Goal: Task Accomplishment & Management: Complete application form

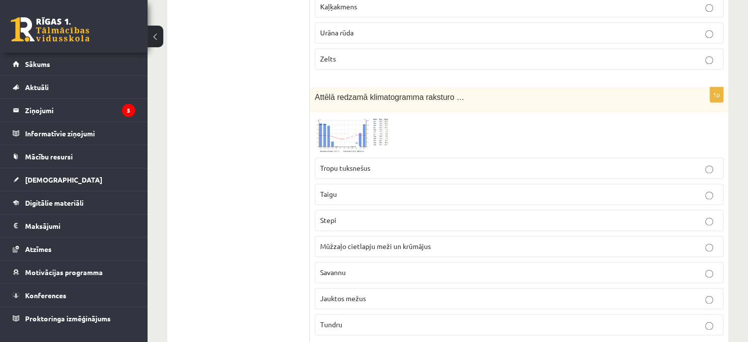
scroll to position [5241, 0]
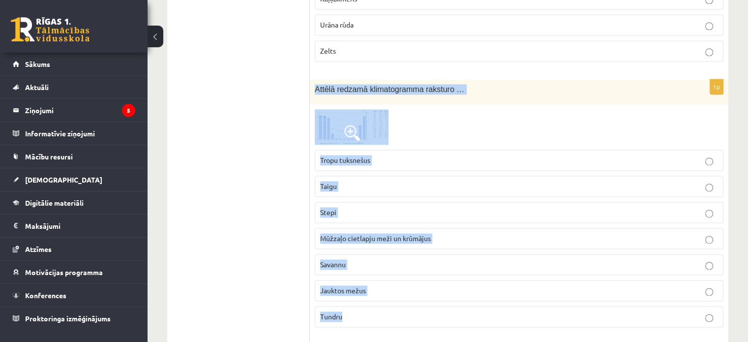
drag, startPoint x: 314, startPoint y: 62, endPoint x: 494, endPoint y: 295, distance: 293.8
click at [494, 295] on div "1p Attēlā redzamā klimatogramma raksturo … Tropu tuksnešus [GEOGRAPHIC_DATA] St…" at bounding box center [519, 207] width 418 height 256
copy div "Attēlā redzamā klimatogramma raksturo … Tropu tuksnešus Taigu Stepi Mūžzaļo cie…"
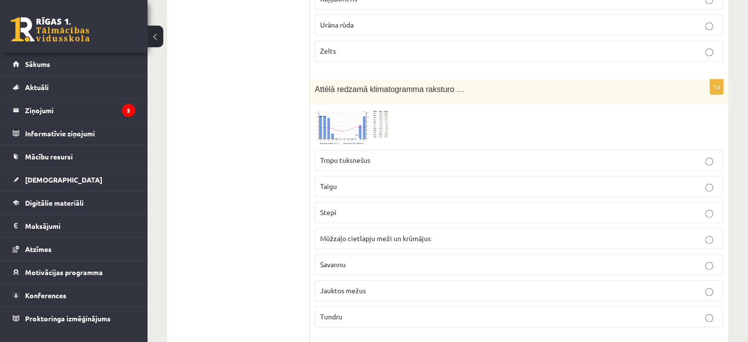
click at [369, 109] on img at bounding box center [352, 126] width 74 height 35
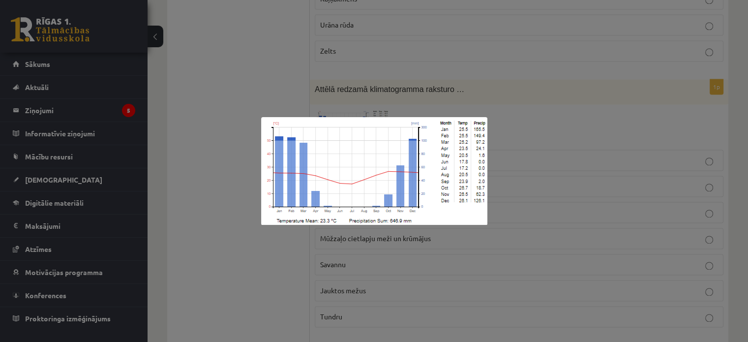
click at [401, 180] on img at bounding box center [374, 171] width 226 height 108
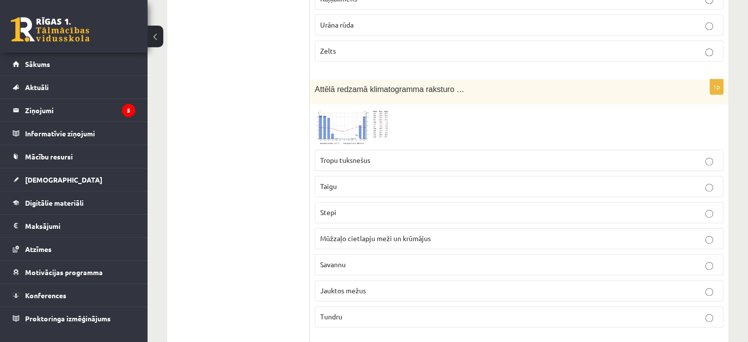
drag, startPoint x: 399, startPoint y: 180, endPoint x: 342, endPoint y: 101, distance: 98.0
click at [342, 109] on img at bounding box center [352, 126] width 74 height 35
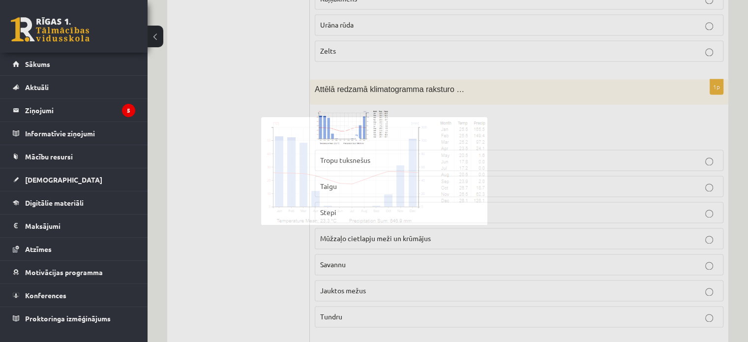
click at [342, 101] on div at bounding box center [374, 171] width 748 height 342
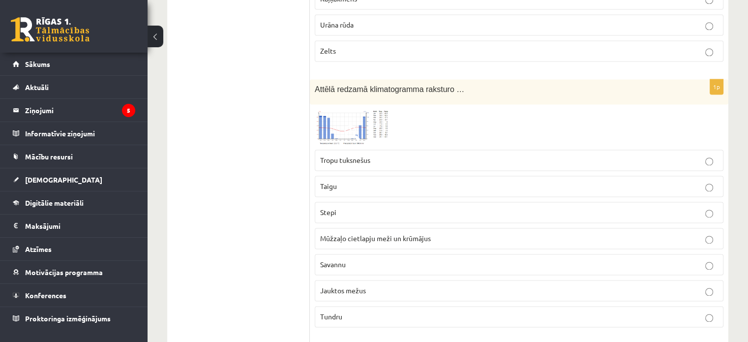
click at [340, 109] on img at bounding box center [352, 126] width 74 height 35
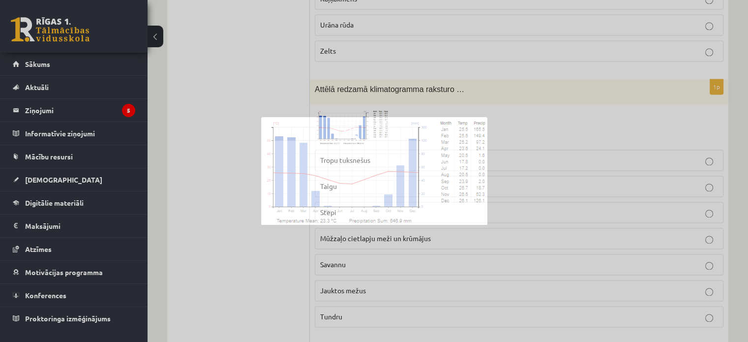
drag, startPoint x: 340, startPoint y: 99, endPoint x: 341, endPoint y: 110, distance: 10.4
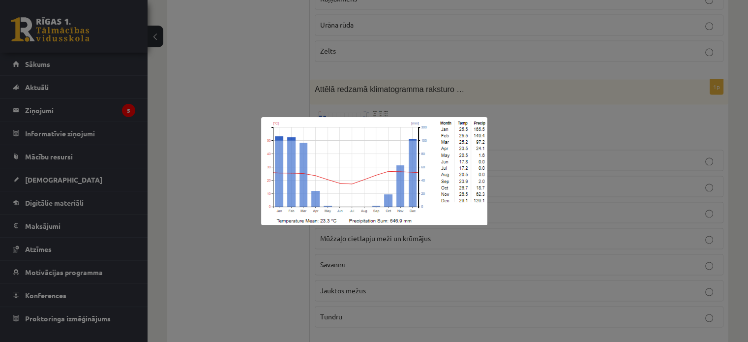
click at [234, 35] on div at bounding box center [374, 171] width 748 height 342
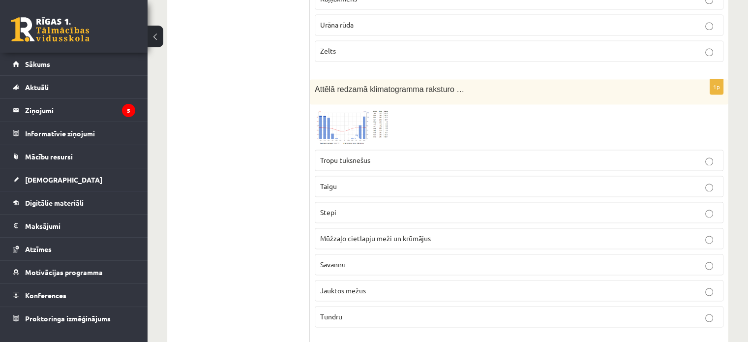
click at [374, 109] on img at bounding box center [352, 126] width 74 height 35
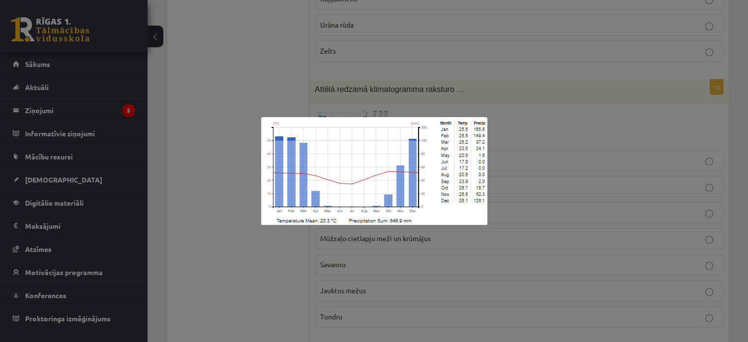
click at [194, 166] on div at bounding box center [374, 171] width 748 height 342
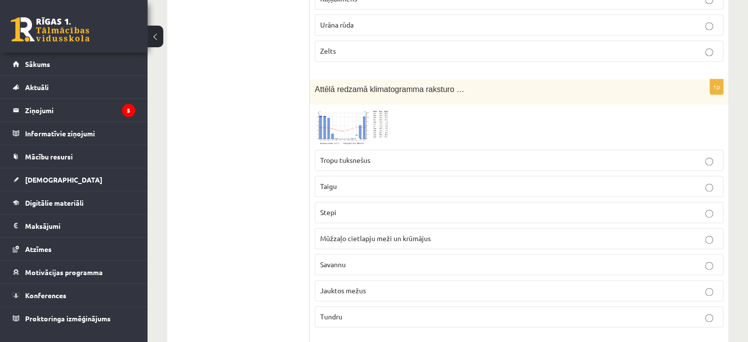
click at [366, 254] on label "Savannu" at bounding box center [519, 264] width 409 height 21
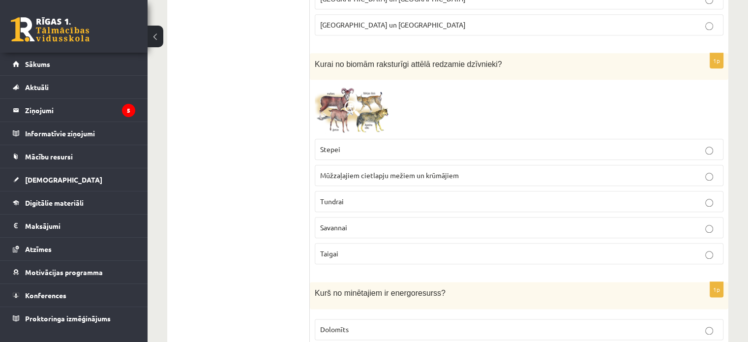
scroll to position [4848, 0]
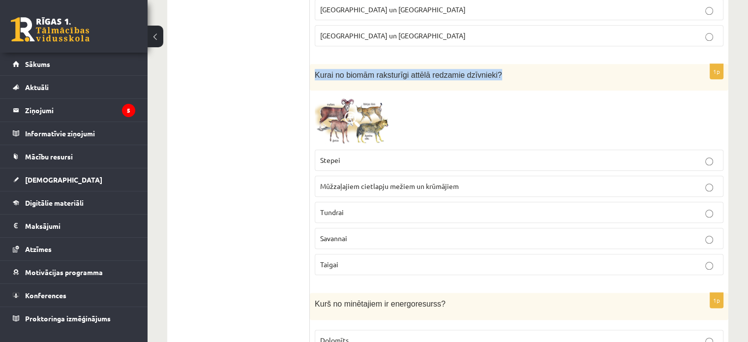
drag, startPoint x: 313, startPoint y: 49, endPoint x: 515, endPoint y: 53, distance: 202.6
click at [515, 64] on div "Kurai no biomām raksturīgi attēlā redzamie dzīvnieki?" at bounding box center [519, 77] width 418 height 27
copy span "Kurai no biomām raksturīgi attēlā redzamie dzīvnieki?"
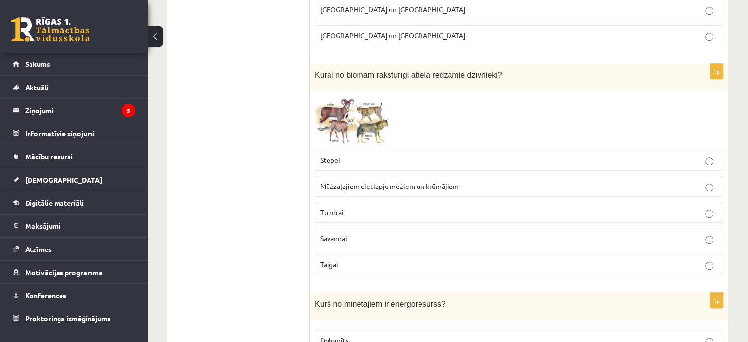
drag, startPoint x: 288, startPoint y: 96, endPoint x: 294, endPoint y: 102, distance: 8.0
click at [356, 111] on span at bounding box center [352, 119] width 16 height 16
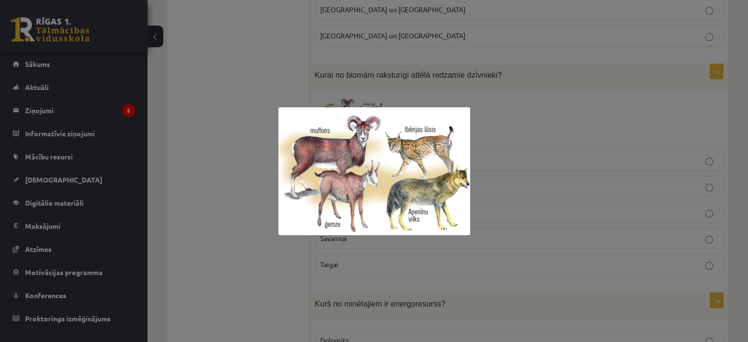
click at [255, 198] on div at bounding box center [374, 171] width 748 height 342
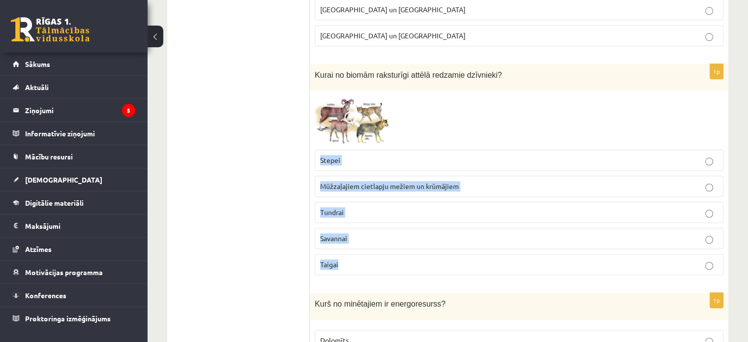
drag, startPoint x: 311, startPoint y: 134, endPoint x: 426, endPoint y: 236, distance: 153.6
click at [426, 236] on div "1p Kurai no biomām raksturīgi attēlā redzamie dzīvnieki? Stepei Mūžzaļajiem cie…" at bounding box center [519, 173] width 418 height 219
copy fieldset "Stepei Mūžzaļajiem cietlapju mežiem un krūmājiem Tundrai Savannai Taigai"
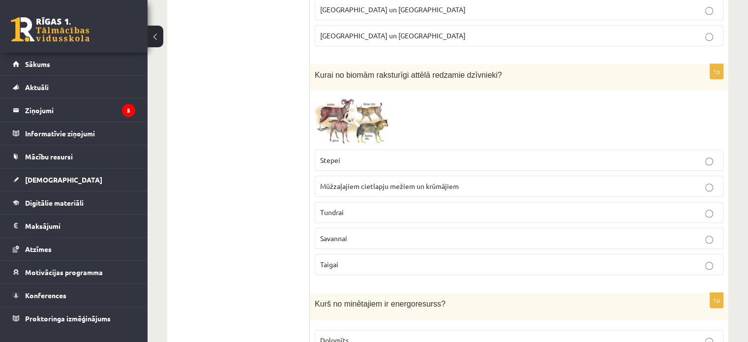
click at [350, 176] on label "Mūžzaļajiem cietlapju mežiem un krūmājiem" at bounding box center [519, 186] width 409 height 21
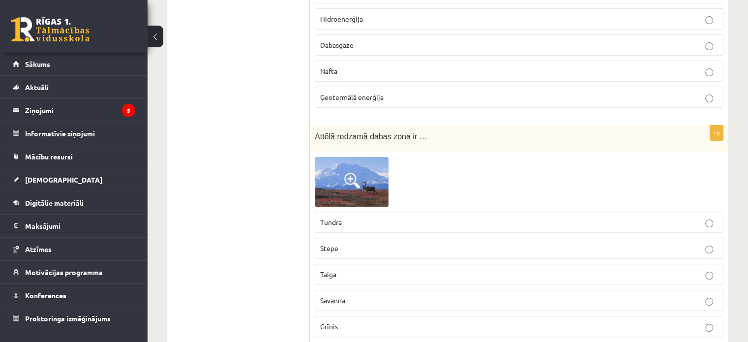
scroll to position [4061, 0]
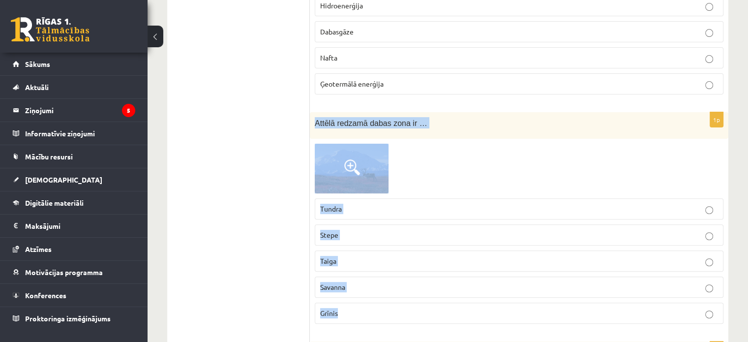
drag, startPoint x: 315, startPoint y: 101, endPoint x: 458, endPoint y: 299, distance: 244.0
click at [458, 299] on div "1p Attēlā redzamā dabas zona ir … Tundra Stepe Taiga Savanna Grīnis" at bounding box center [519, 221] width 418 height 219
copy div "Attēlā redzamā dabas zona ir … Tundra Stepe Taiga Savanna Grīnis"
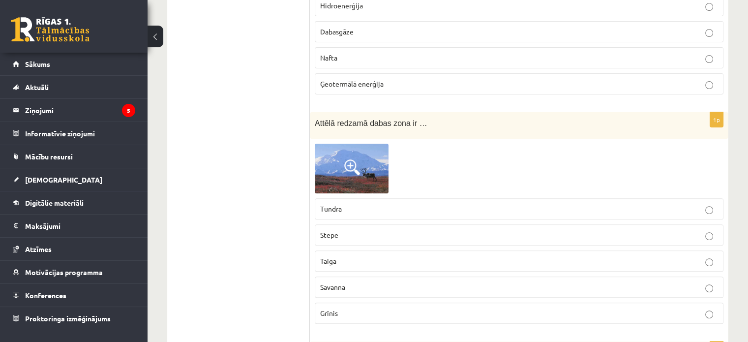
click at [362, 145] on img at bounding box center [352, 168] width 74 height 49
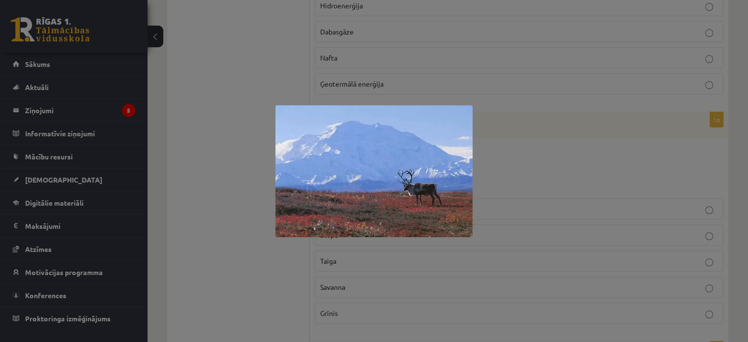
click at [263, 242] on div at bounding box center [374, 171] width 748 height 342
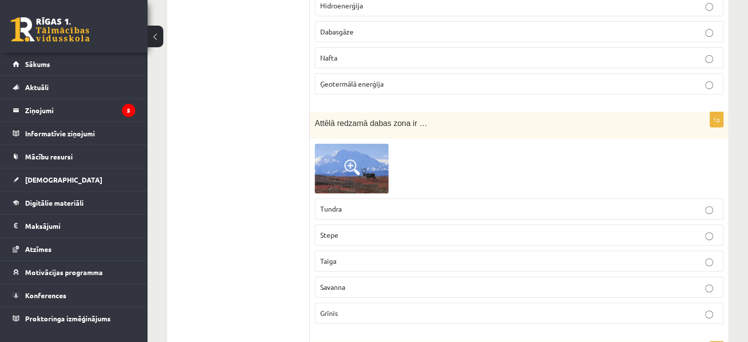
click at [347, 204] on p "Tundra" at bounding box center [519, 209] width 398 height 10
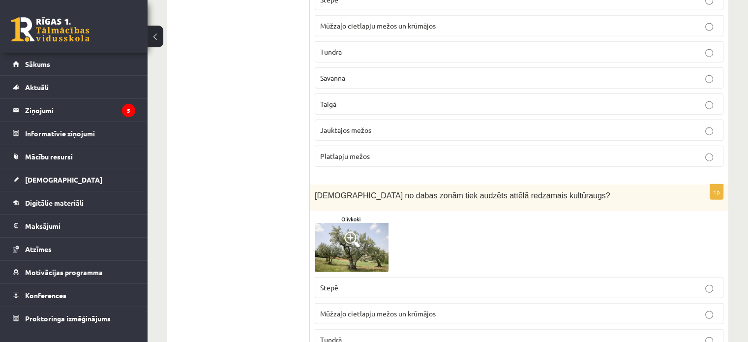
scroll to position [2537, 0]
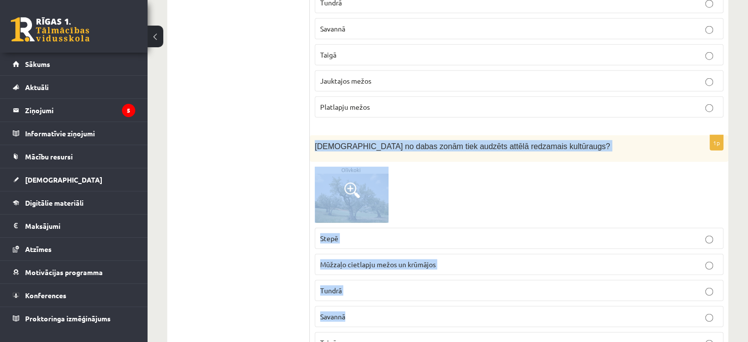
drag, startPoint x: 316, startPoint y: 132, endPoint x: 479, endPoint y: 294, distance: 230.2
click at [481, 295] on div "1p Kurā no dabas zonām tiek audzēts attēlā redzamais kultūraugs? Stepē Mūžzaļo …" at bounding box center [519, 248] width 418 height 226
click at [479, 306] on label "Savannā" at bounding box center [519, 316] width 409 height 21
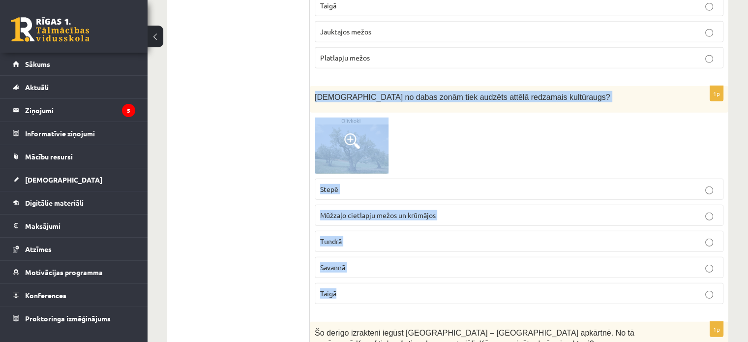
drag, startPoint x: 314, startPoint y: 81, endPoint x: 467, endPoint y: 268, distance: 241.1
click at [467, 268] on div "1p Kurā no dabas zonām tiek audzēts attēlā redzamais kultūraugs? Stepē Mūžzaļo …" at bounding box center [519, 199] width 418 height 226
copy div "Kurā no dabas zonām tiek audzēts attēlā redzamais kultūraugs? Stepē Mūžzaļo cie…"
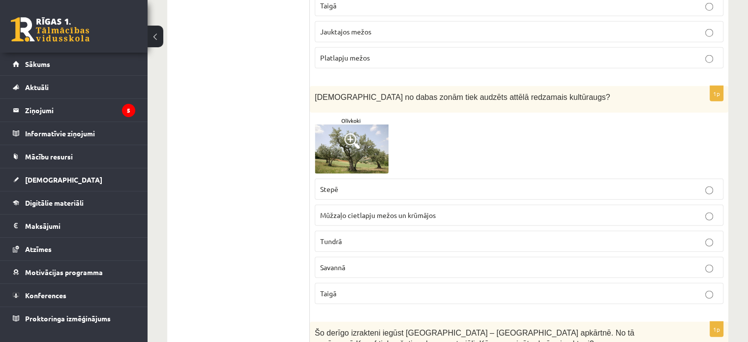
click at [356, 137] on img at bounding box center [352, 146] width 74 height 56
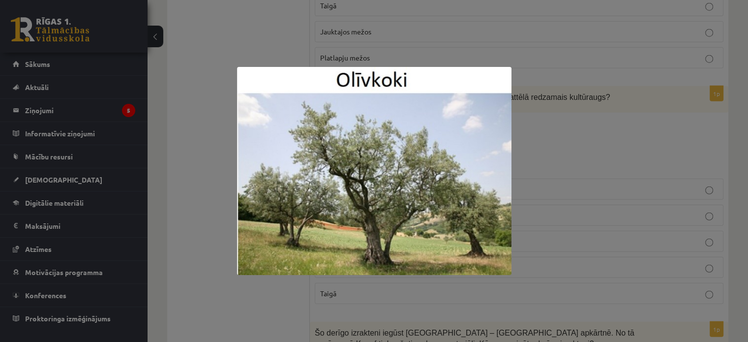
click at [277, 20] on div at bounding box center [374, 171] width 748 height 342
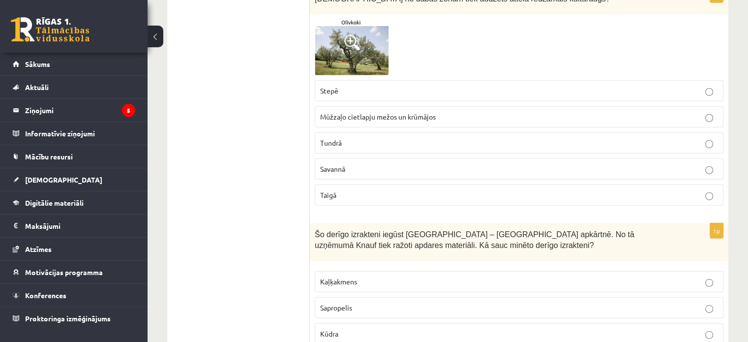
scroll to position [2635, 0]
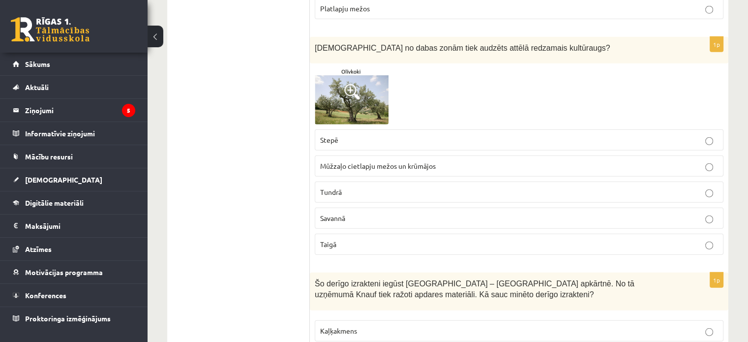
click at [372, 80] on img at bounding box center [352, 96] width 74 height 56
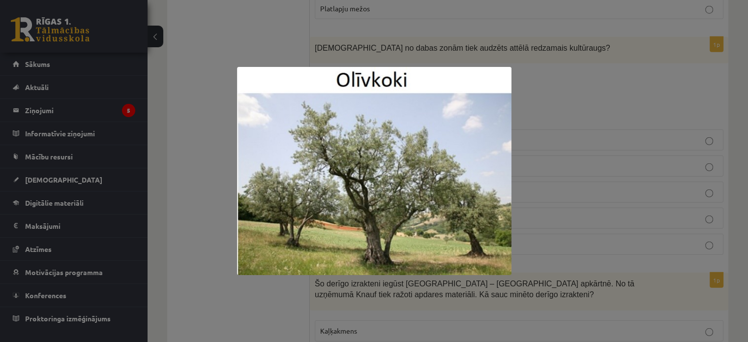
click at [601, 202] on div at bounding box center [374, 171] width 748 height 342
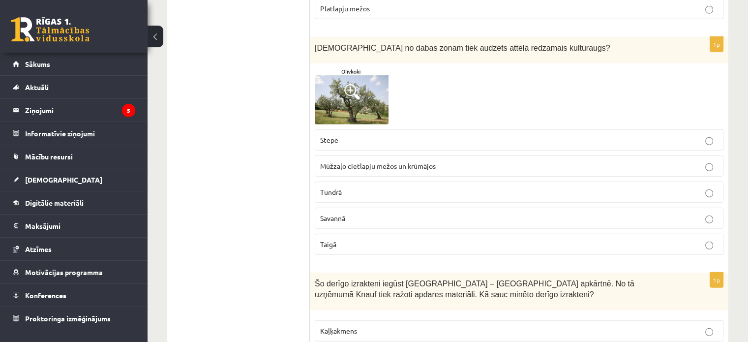
click at [361, 161] on p "Mūžzaļo cietlapju mežos un krūmājos" at bounding box center [519, 166] width 398 height 10
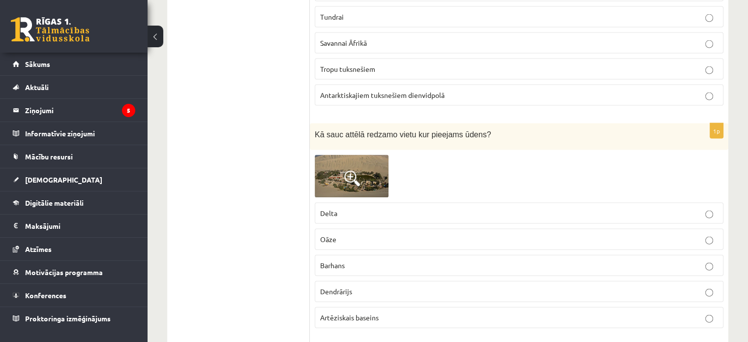
scroll to position [2143, 0]
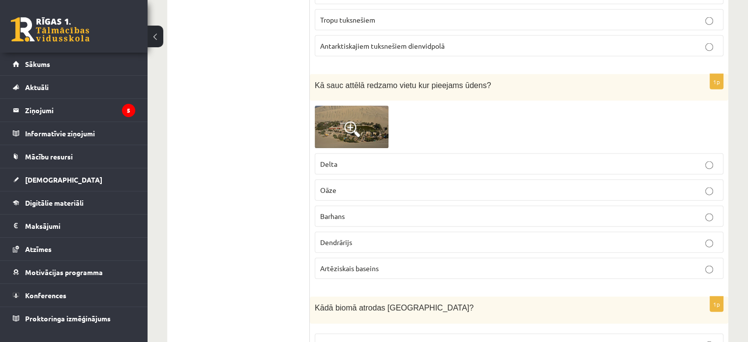
click at [360, 121] on img at bounding box center [352, 127] width 74 height 43
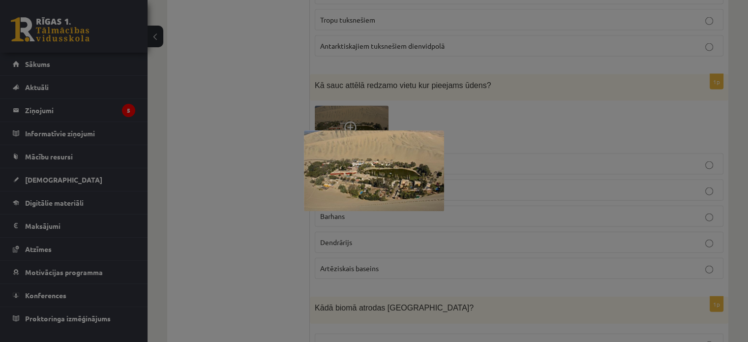
click at [276, 167] on div at bounding box center [374, 171] width 748 height 342
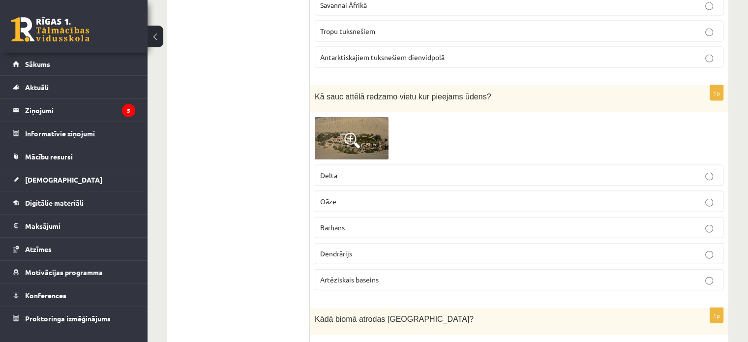
scroll to position [2213, 0]
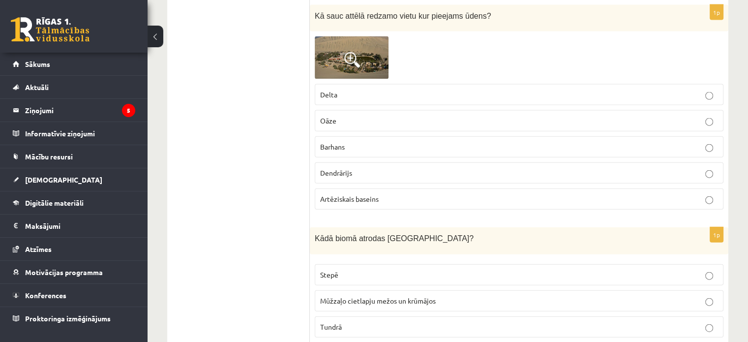
click at [413, 116] on p "Oāze" at bounding box center [519, 121] width 398 height 10
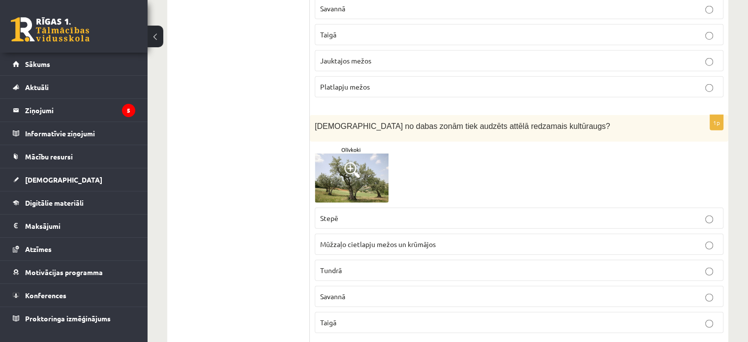
scroll to position [2360, 0]
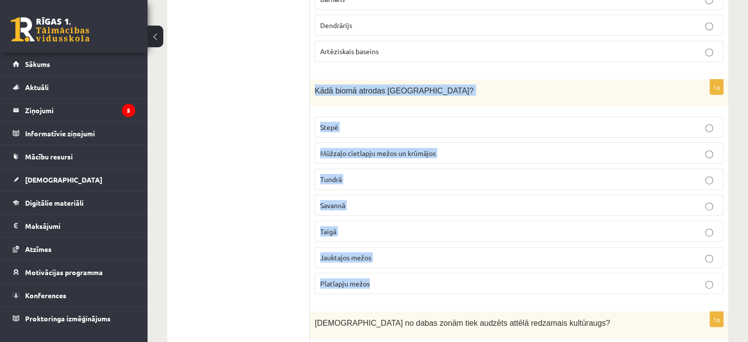
drag, startPoint x: 311, startPoint y: 80, endPoint x: 487, endPoint y: 276, distance: 263.2
click at [487, 276] on div "1p Kādā biomā atrodas Latvija? Stepē Mūžzaļo cietlapju mežos un krūmājos Tundrā…" at bounding box center [519, 191] width 418 height 222
copy div "Kādā biomā atrodas Latvija? Stepē Mūžzaļo cietlapju mežos un krūmājos Tundrā Sa…"
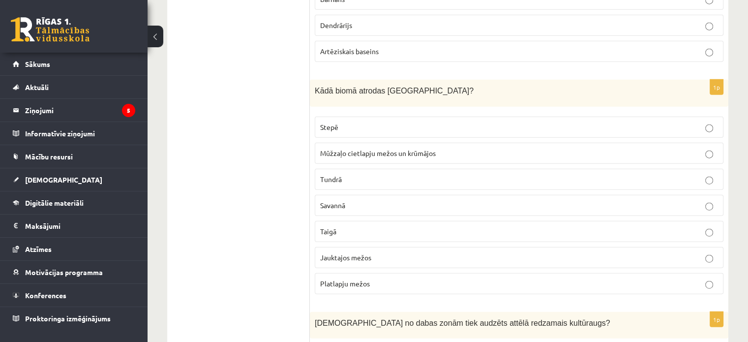
click at [372, 252] on p "Jauktajos mežos" at bounding box center [519, 257] width 398 height 10
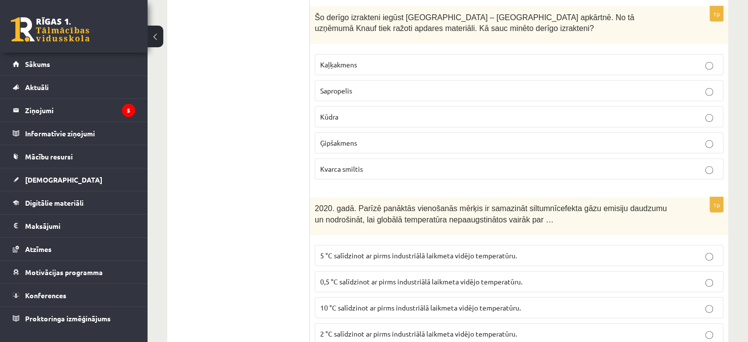
scroll to position [2852, 0]
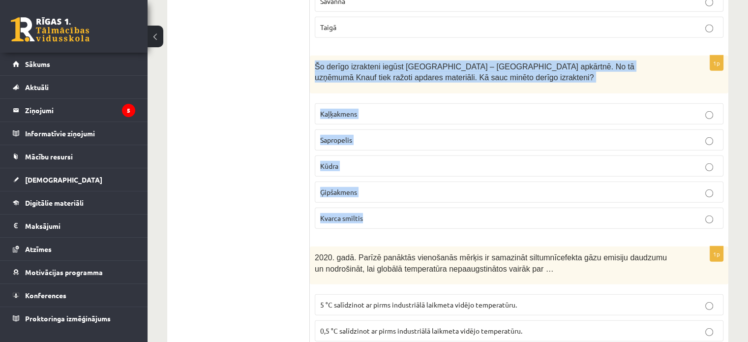
drag, startPoint x: 313, startPoint y: 49, endPoint x: 442, endPoint y: 206, distance: 203.0
click at [442, 206] on div "1p Šo derīgo izrakteni iegūst Latvijā – Salaspils apkārtnē. No tā uzņēmumā Knau…" at bounding box center [519, 146] width 418 height 181
copy div "Šo derīgo izrakteni iegūst Latvijā – Salaspils apkārtnē. No tā uzņēmumā Knauf t…"
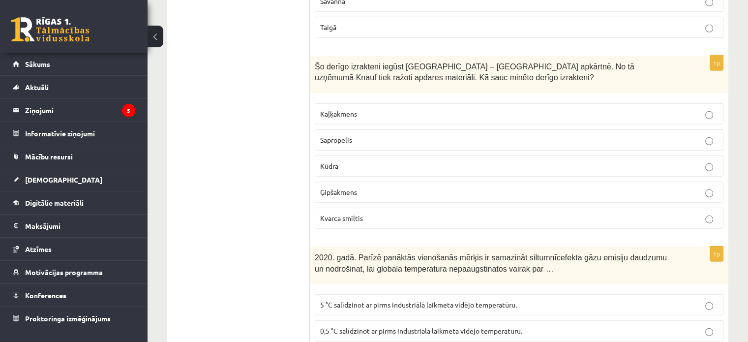
click at [372, 187] on p "Ģipšakmens" at bounding box center [519, 192] width 398 height 10
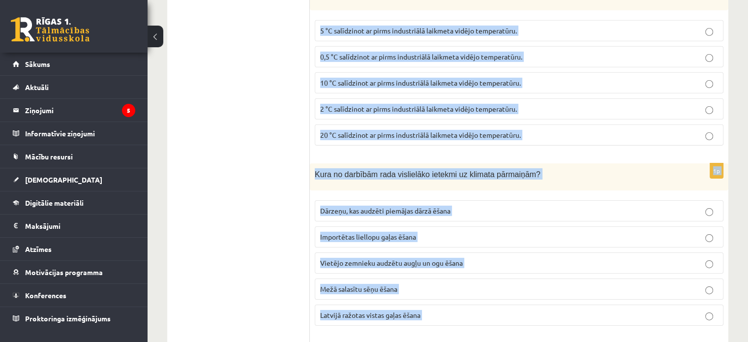
scroll to position [3196, 0]
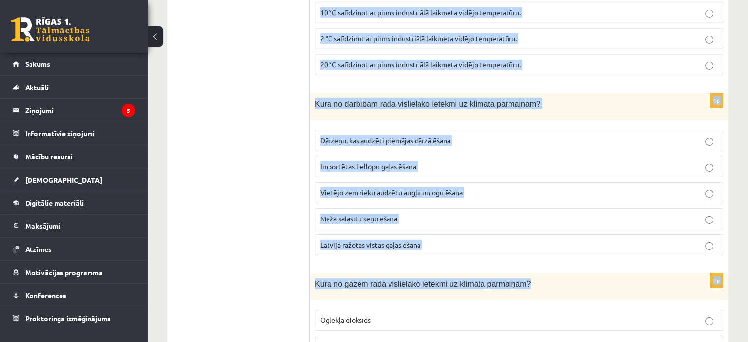
drag, startPoint x: 311, startPoint y: 96, endPoint x: 598, endPoint y: 262, distance: 331.6
click at [598, 262] on form "1p Kā sauc attēlā redzamos veidojumus? Barhani Rega karsts Deltas Parakāpas Svī…" at bounding box center [519, 79] width 399 height 6198
copy form "2020. gadā. Parīzē panāktās vienošanās mērķis ir samazināt siltumnīcefekta gāzu…"
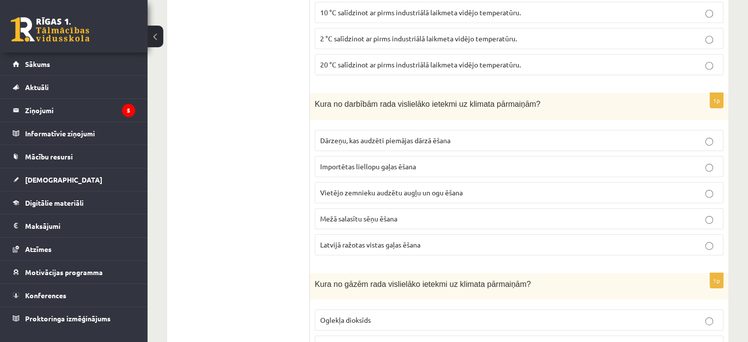
click at [267, 114] on ul "Tests" at bounding box center [243, 79] width 133 height 6198
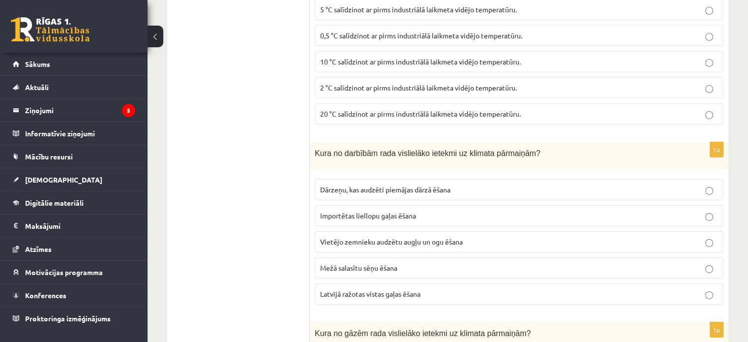
scroll to position [3000, 0]
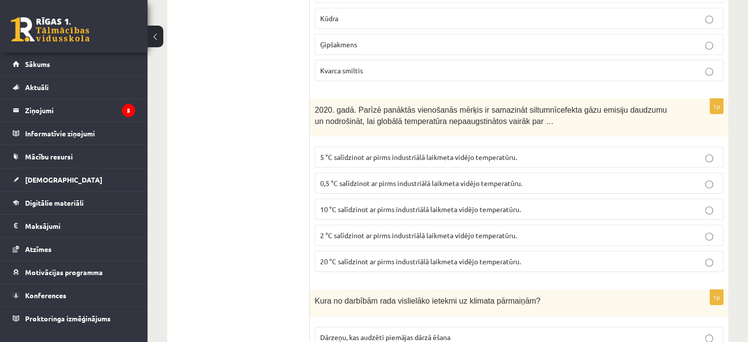
click at [375, 231] on span "2 °C salīdzinot ar pirms industriālā laikmeta vidējo temperatūru." at bounding box center [418, 235] width 197 height 9
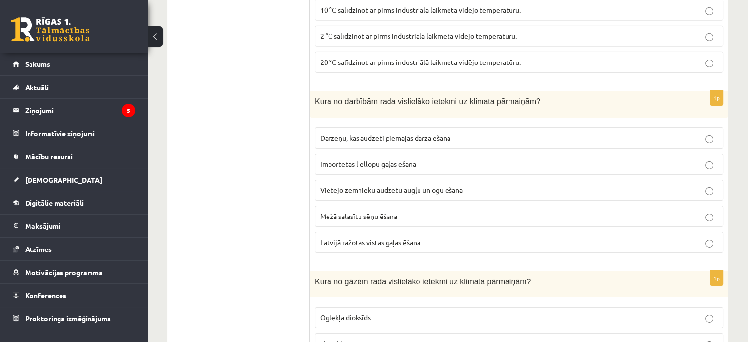
scroll to position [3245, 0]
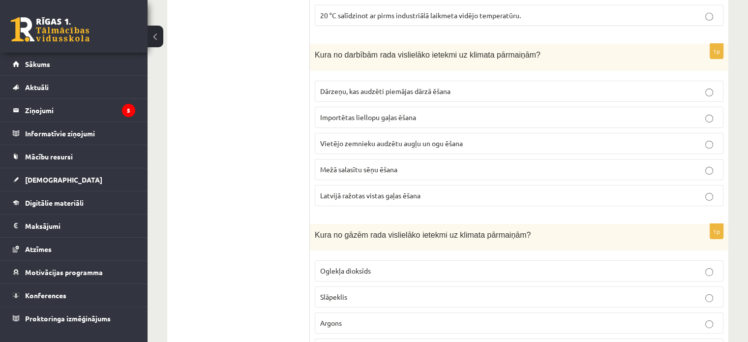
click at [356, 107] on label "Importētas liellopu gaļas ēšana" at bounding box center [519, 117] width 409 height 21
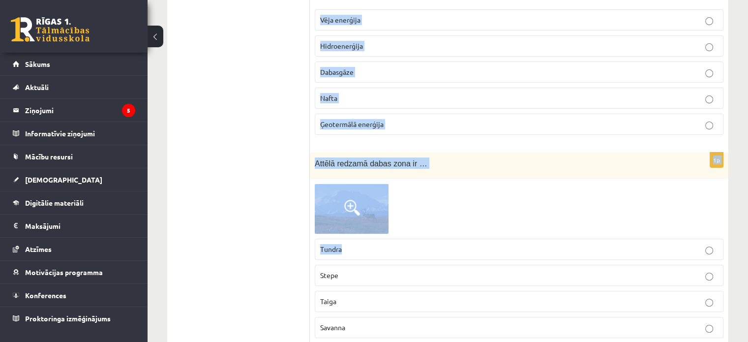
scroll to position [4032, 0]
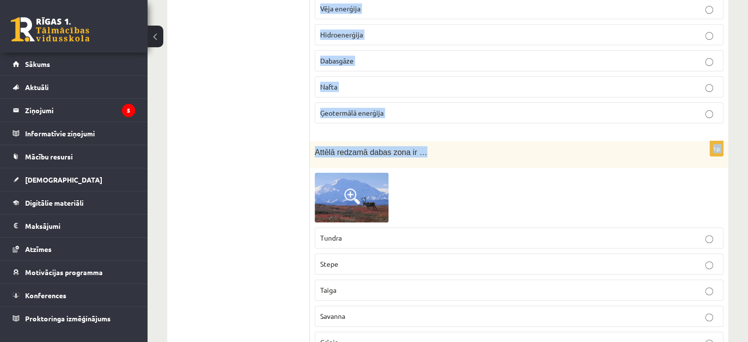
drag, startPoint x: 313, startPoint y: 67, endPoint x: 523, endPoint y: 127, distance: 219.0
copy form "Kura no gāzēm rada vislielāko ietekmi uz klimata pārmaiņām? Oglekļa dioksīds Sl…"
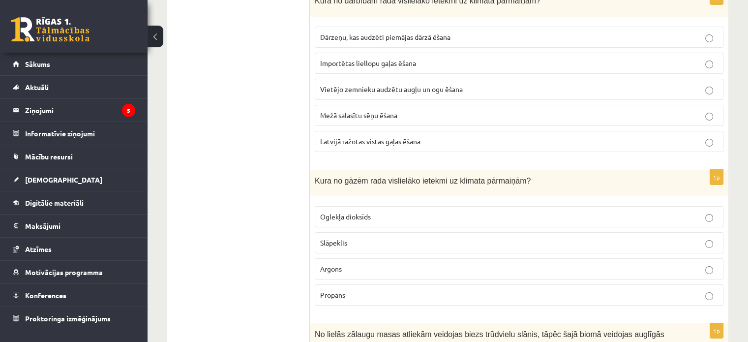
scroll to position [3393, 0]
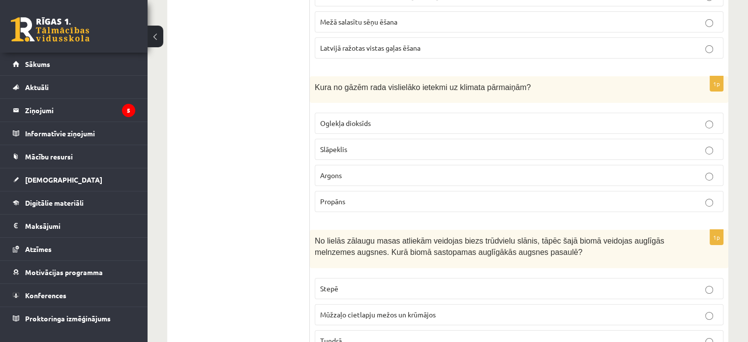
click at [340, 113] on label "Oglekļa dioksīds" at bounding box center [519, 123] width 409 height 21
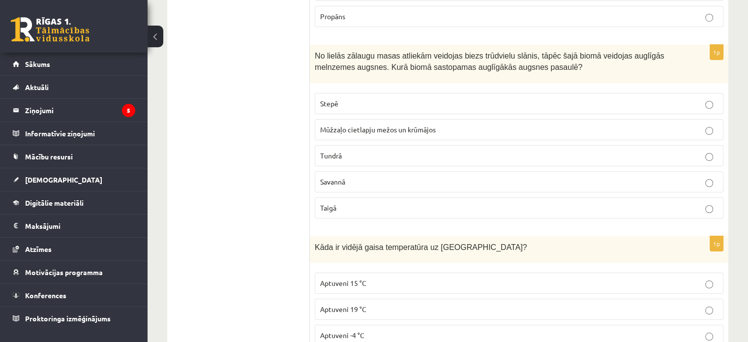
scroll to position [3590, 0]
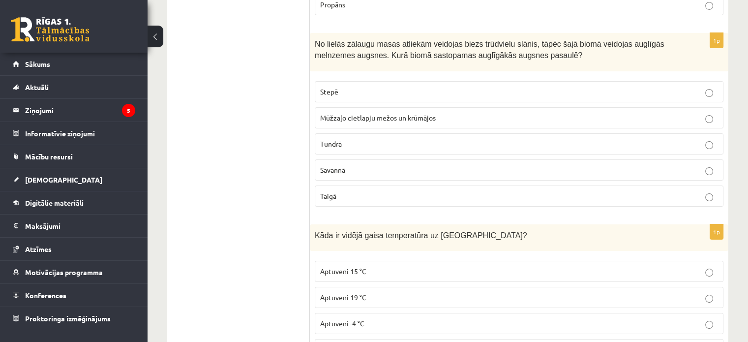
click at [327, 87] on p "Stepē" at bounding box center [519, 92] width 398 height 10
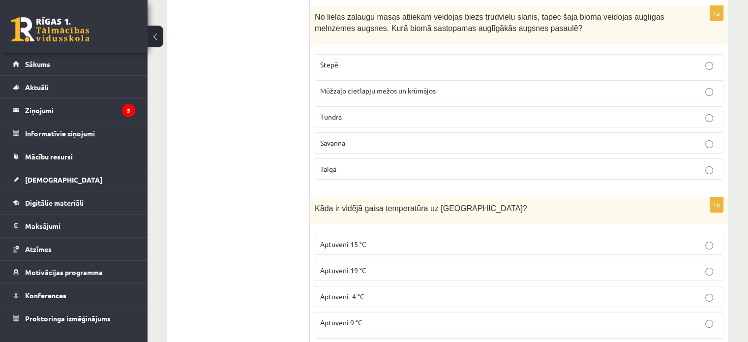
scroll to position [3737, 0]
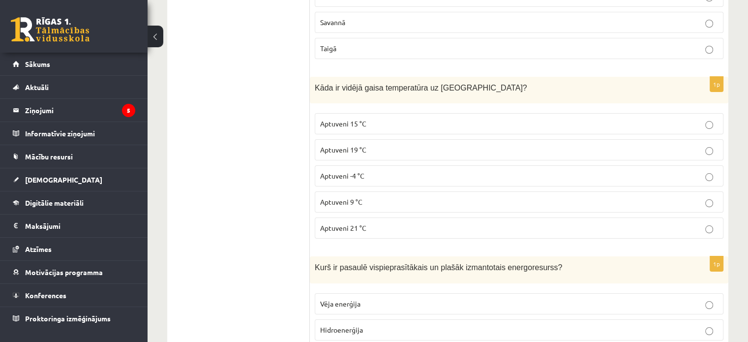
drag, startPoint x: 392, startPoint y: 95, endPoint x: 401, endPoint y: 95, distance: 9.3
click at [393, 113] on label "Aptuveni 15 °C" at bounding box center [519, 123] width 409 height 21
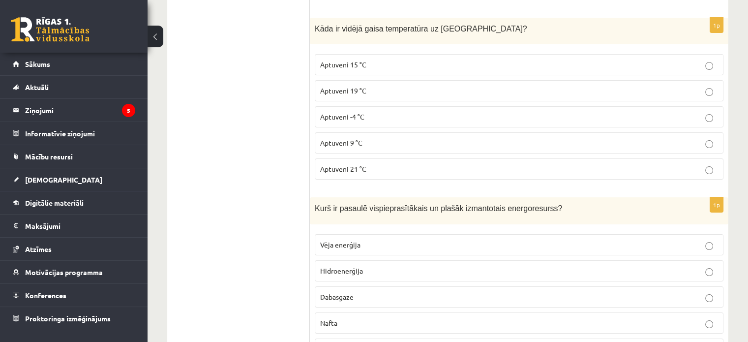
scroll to position [3835, 0]
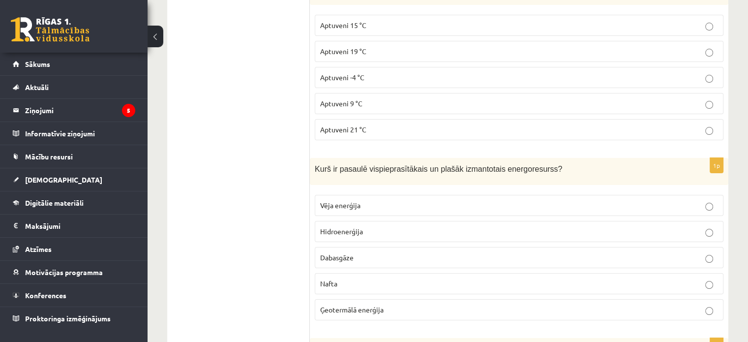
click at [373, 278] on p "Nafta" at bounding box center [519, 283] width 398 height 10
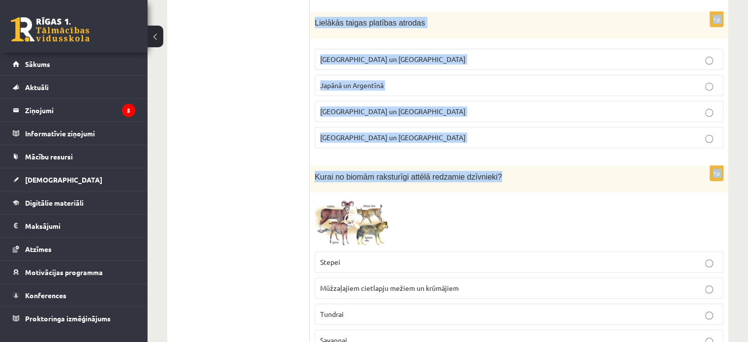
scroll to position [4770, 0]
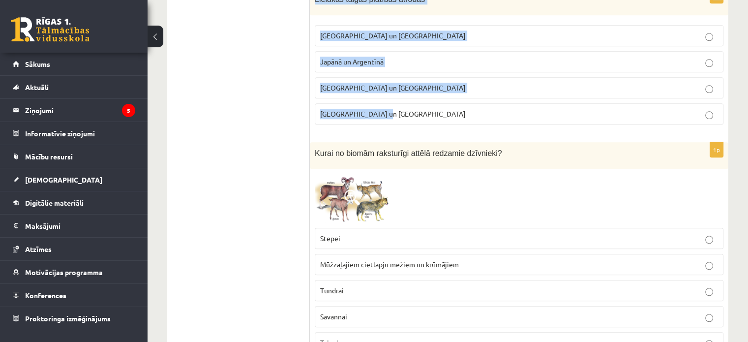
drag, startPoint x: 314, startPoint y: 11, endPoint x: 657, endPoint y: 100, distance: 354.0
copy form "Atzīmē pareizo apgalvojumu! Mitrie tropiskie meži galvenokārt atrodas ekvatoriā…"
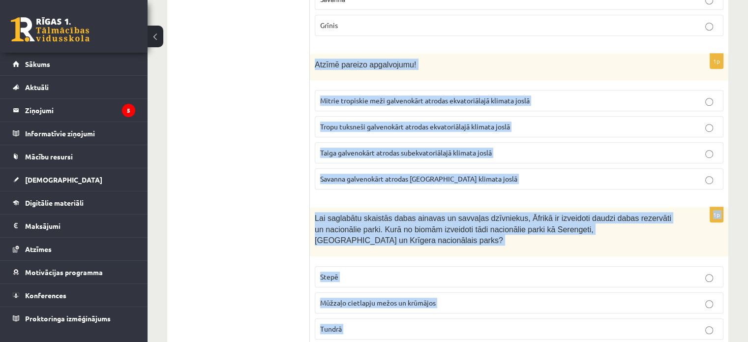
scroll to position [4327, 0]
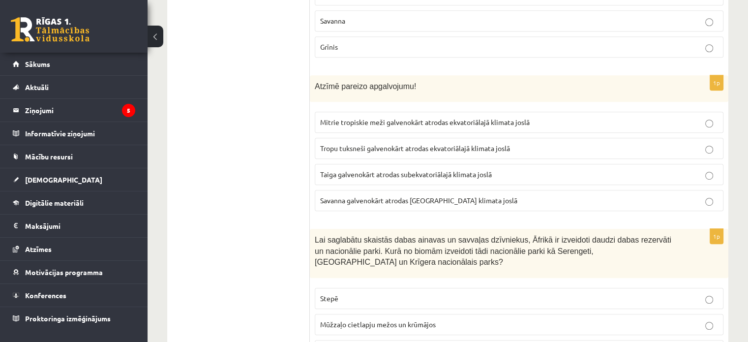
click at [402, 118] on span "Mitrie tropiskie meži galvenokārt atrodas ekvatoriālajā klimata joslā" at bounding box center [424, 122] width 209 height 9
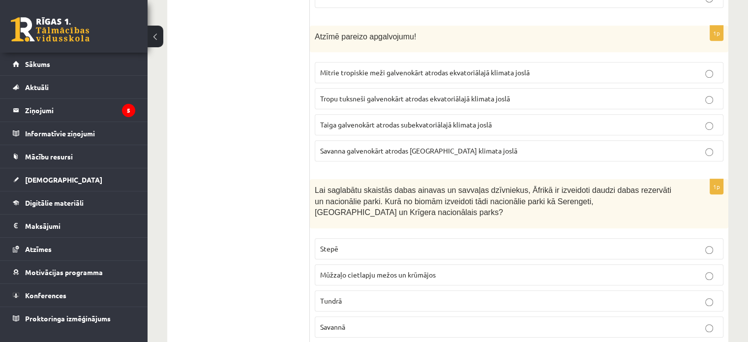
scroll to position [4475, 0]
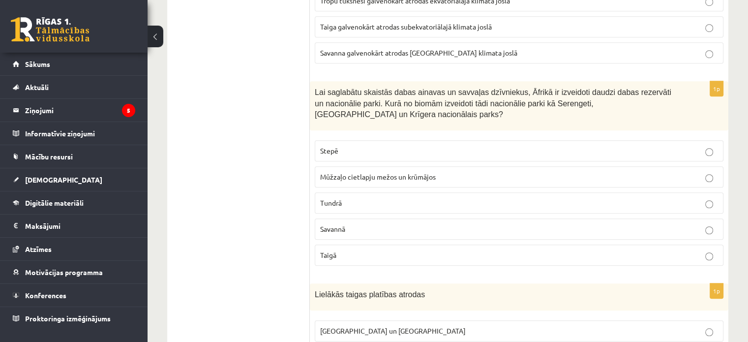
click at [360, 224] on p "Savannā" at bounding box center [519, 229] width 398 height 10
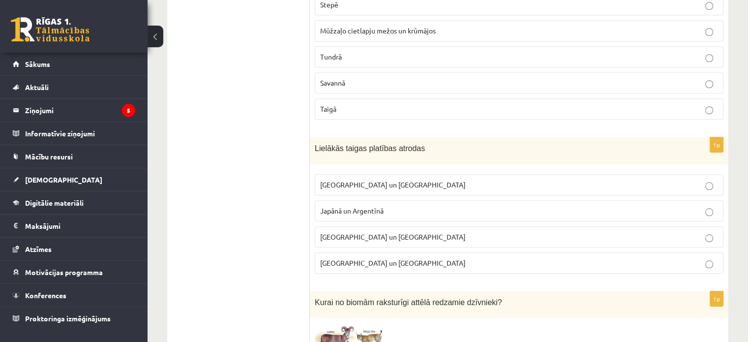
scroll to position [4622, 0]
click at [376, 178] on span "Krievijā un Kanādā" at bounding box center [393, 182] width 146 height 9
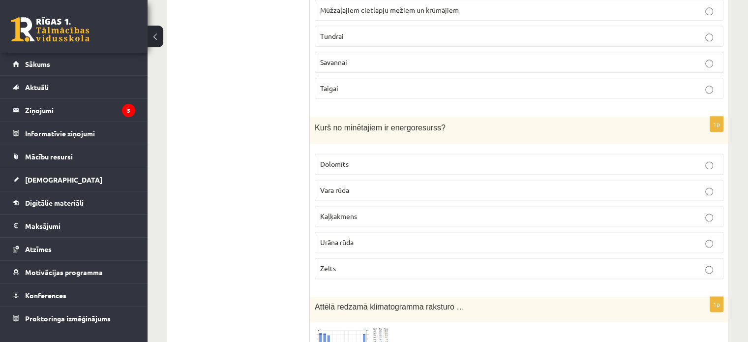
scroll to position [5114, 0]
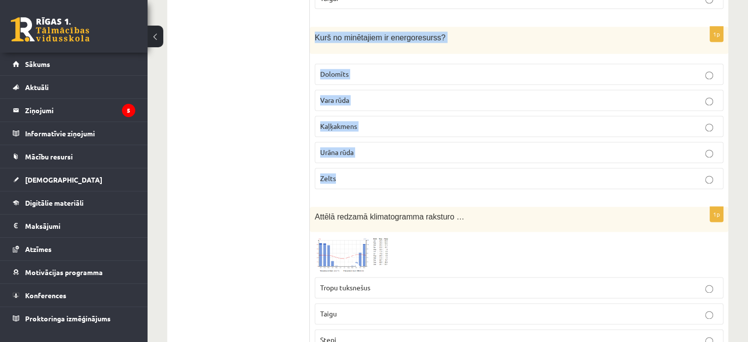
drag, startPoint x: 315, startPoint y: 9, endPoint x: 490, endPoint y: 137, distance: 216.5
click at [490, 137] on div "1p Kurš no minētajiem ir energoresurss? Dolomīts Vara rūda Kaļķakmens Urāna rūd…" at bounding box center [519, 112] width 418 height 170
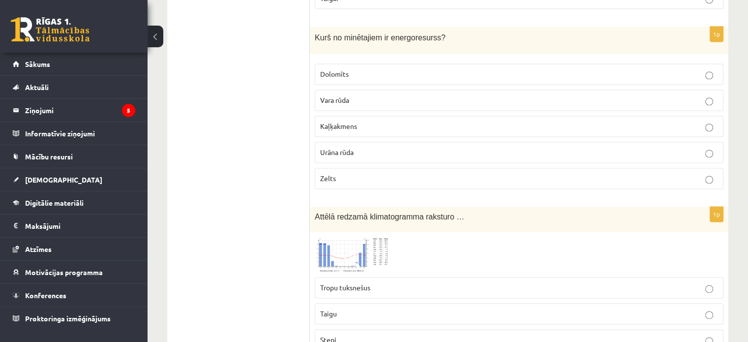
click at [389, 147] on p "Urāna rūda" at bounding box center [519, 152] width 398 height 10
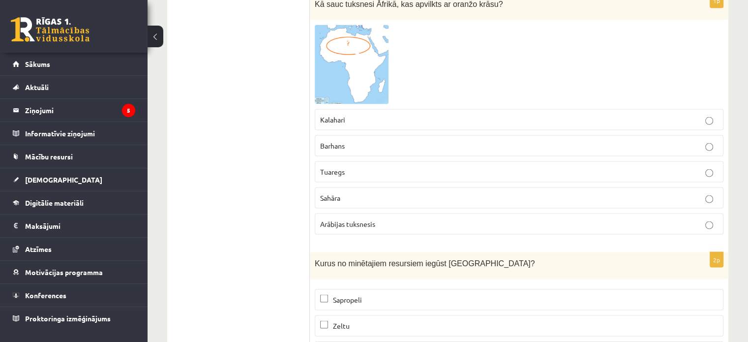
scroll to position [5733, 0]
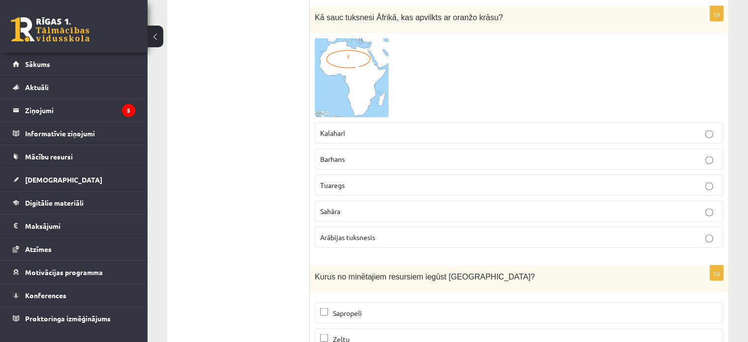
drag, startPoint x: 309, startPoint y: 242, endPoint x: 474, endPoint y: 254, distance: 165.6
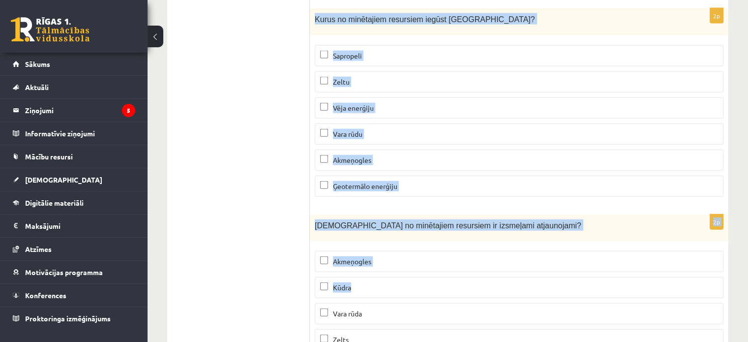
scroll to position [6028, 0]
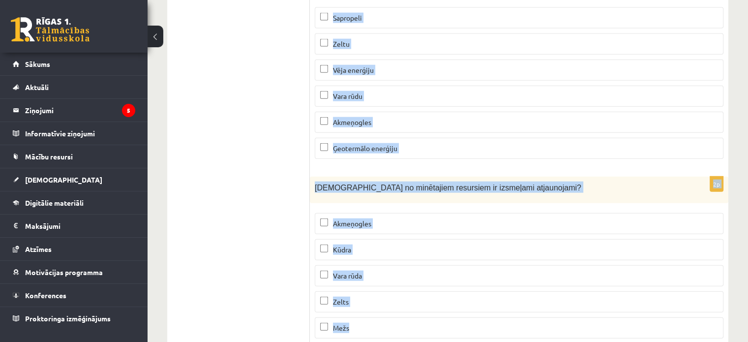
drag, startPoint x: 316, startPoint y: 243, endPoint x: 541, endPoint y: 302, distance: 232.9
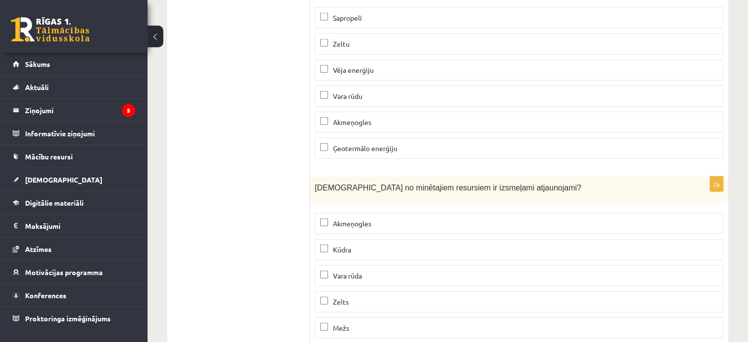
scroll to position [5979, 0]
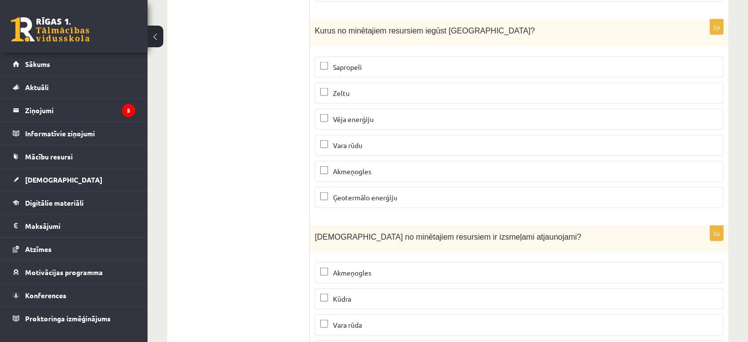
click at [348, 62] on span "Sapropeli" at bounding box center [347, 66] width 29 height 9
click at [357, 115] on span "Vēja enerģiju" at bounding box center [353, 119] width 41 height 9
click at [365, 193] on span "Ģeotermālo enerģiju" at bounding box center [365, 197] width 64 height 9
click at [433, 187] on label "Ģeotermālo enerģiju" at bounding box center [519, 197] width 409 height 21
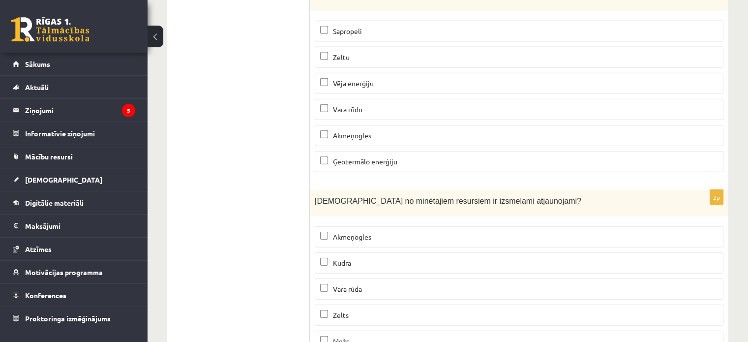
scroll to position [6028, 0]
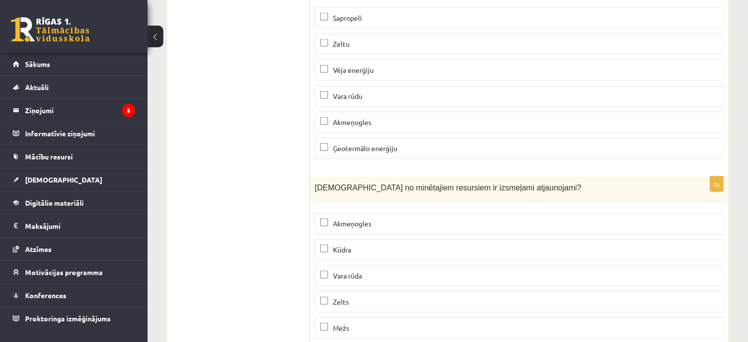
click at [334, 245] on span "Kūdra" at bounding box center [342, 249] width 18 height 9
click at [353, 323] on p "Mežs" at bounding box center [519, 328] width 398 height 10
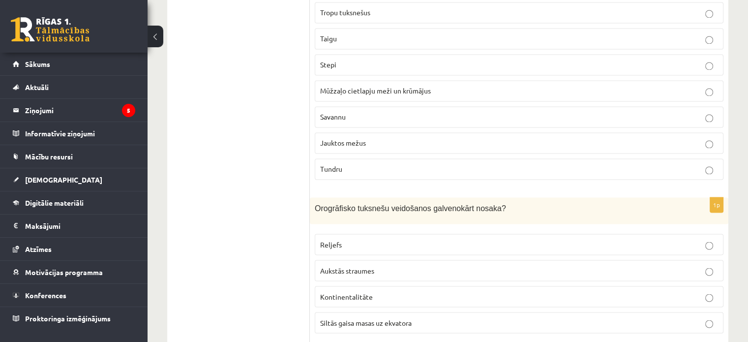
scroll to position [5438, 0]
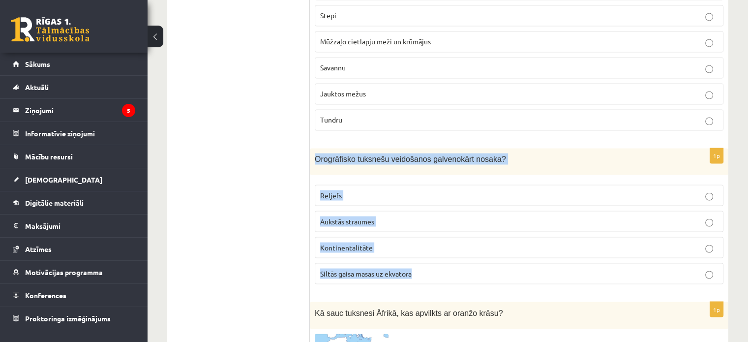
drag, startPoint x: 316, startPoint y: 131, endPoint x: 453, endPoint y: 255, distance: 185.6
click at [453, 255] on div "1p Orogrāfisko tuksnešu veidošanos galvenokārt nosaka? Reljefs Aukstās straumes…" at bounding box center [519, 220] width 418 height 144
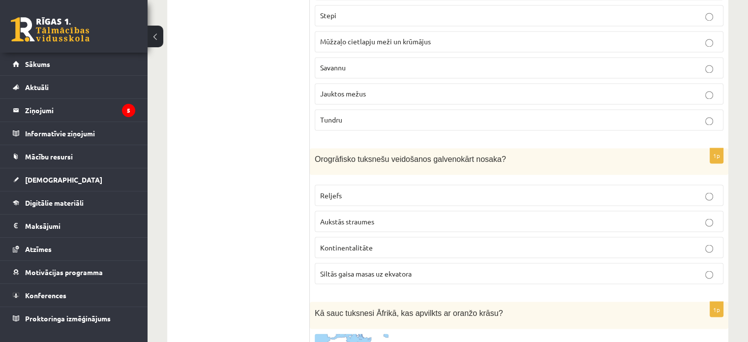
click at [468, 184] on label "Reljefs" at bounding box center [519, 194] width 409 height 21
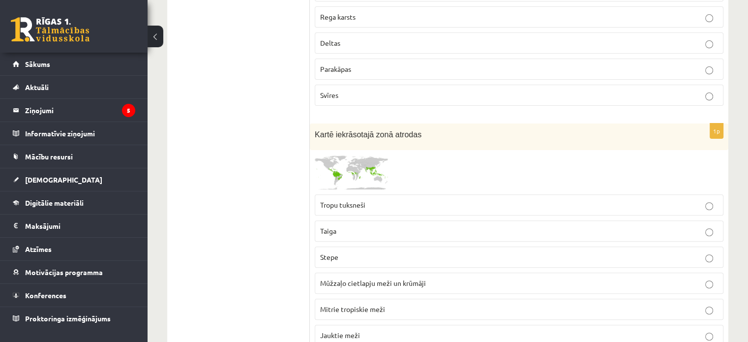
scroll to position [197, 0]
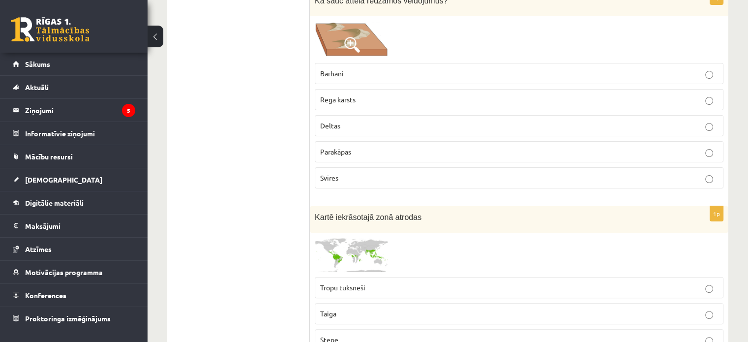
click at [384, 78] on label "Barhani" at bounding box center [519, 73] width 409 height 21
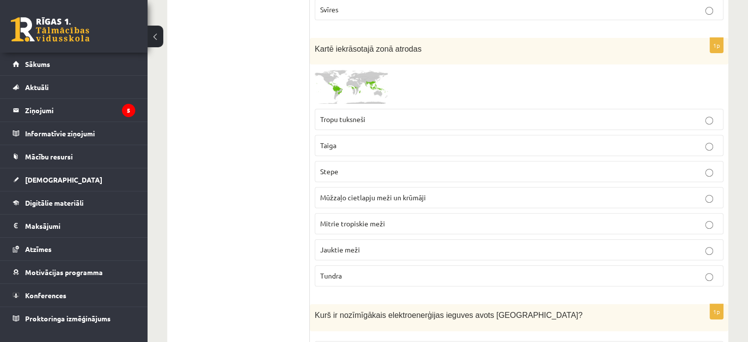
scroll to position [393, 0]
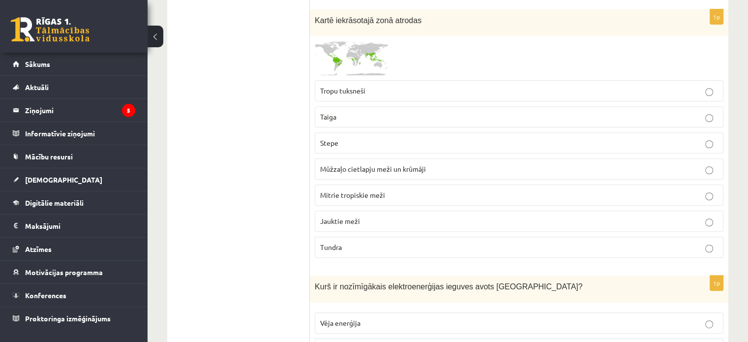
click at [361, 67] on img at bounding box center [352, 58] width 74 height 34
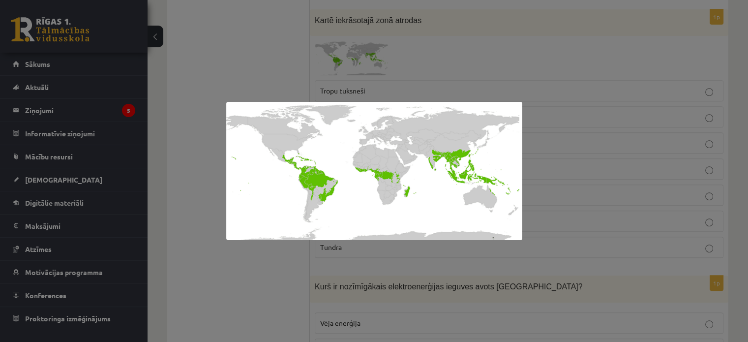
click at [575, 53] on div at bounding box center [374, 171] width 748 height 342
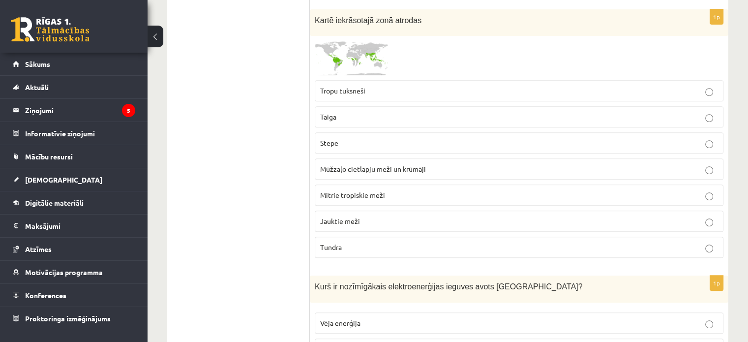
click at [376, 187] on label "Mitrie tropiskie meži" at bounding box center [519, 194] width 409 height 21
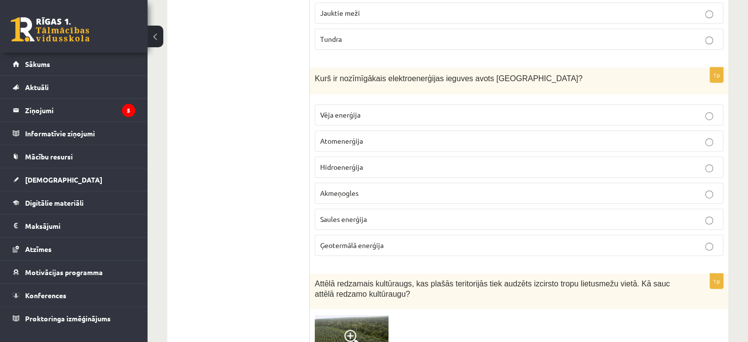
scroll to position [590, 0]
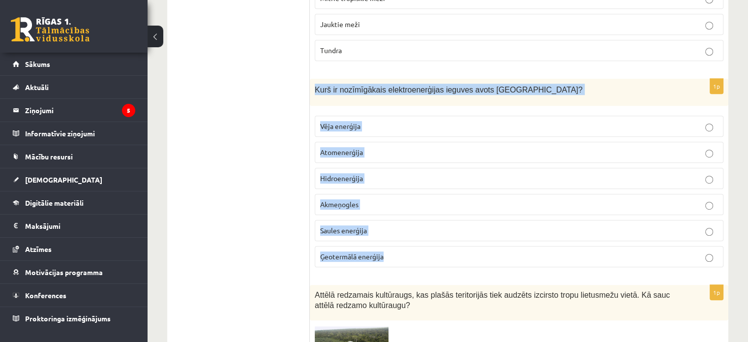
drag, startPoint x: 312, startPoint y: 86, endPoint x: 406, endPoint y: 250, distance: 188.8
click at [406, 250] on div "1p Kurš ir nozīmīgākais elektroenerģijas ieguves avots Latvijā? Vēja enerģija A…" at bounding box center [519, 177] width 418 height 196
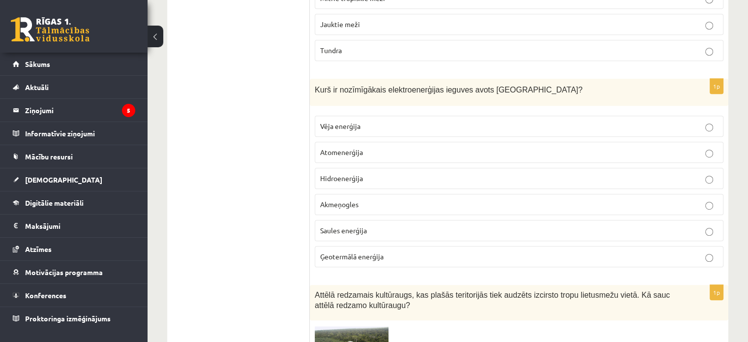
click at [359, 174] on span "Hidroenerģija" at bounding box center [341, 178] width 43 height 9
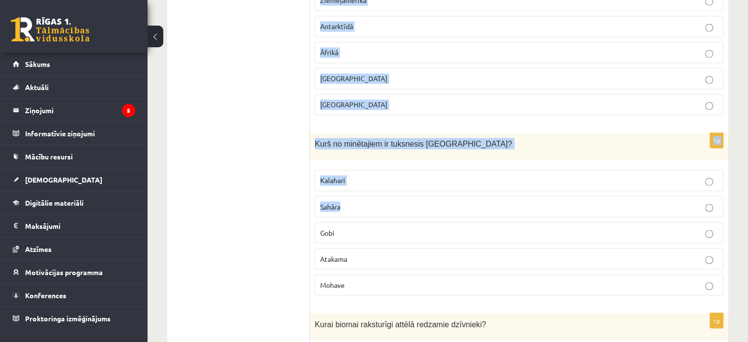
scroll to position [1672, 0]
drag, startPoint x: 310, startPoint y: 53, endPoint x: 469, endPoint y: 274, distance: 272.1
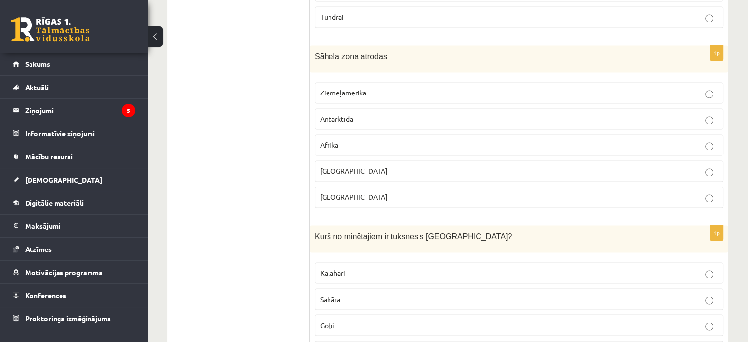
scroll to position [1574, 0]
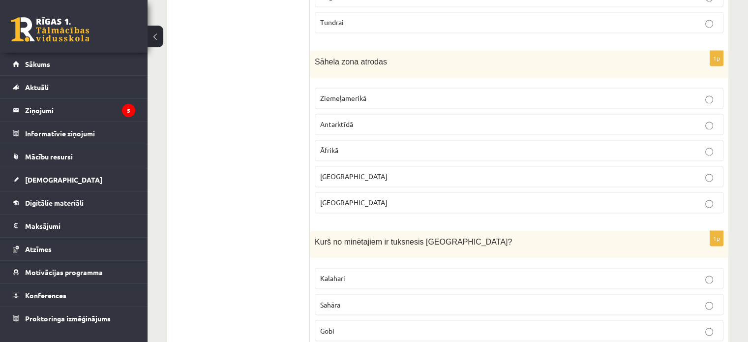
click at [340, 149] on label "Āfrikā" at bounding box center [519, 150] width 409 height 21
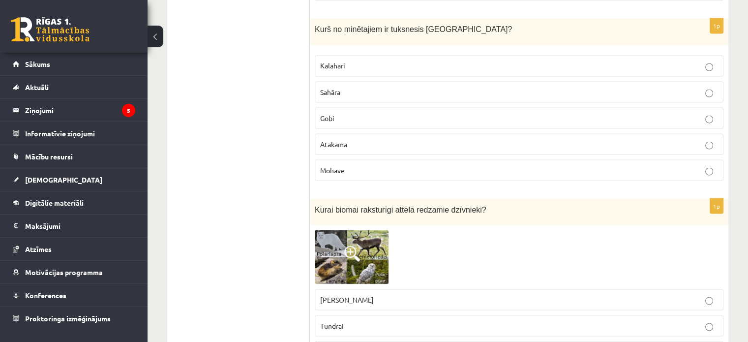
scroll to position [1819, 0]
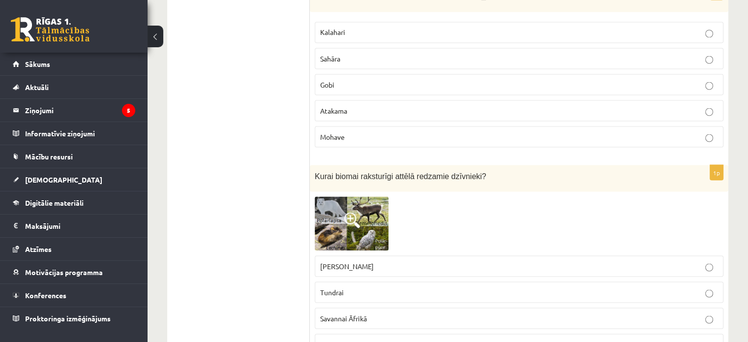
click at [339, 79] on p "Gobi" at bounding box center [519, 84] width 398 height 10
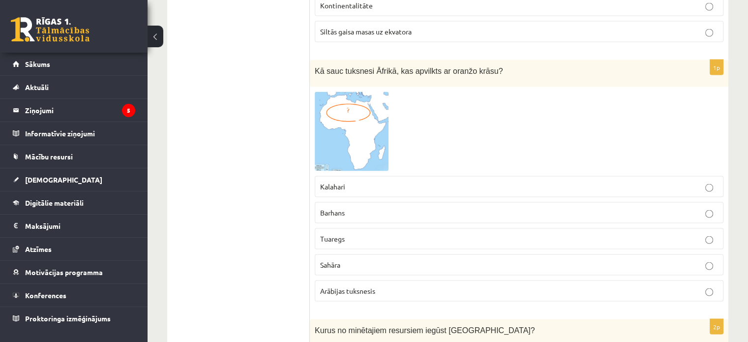
scroll to position [5655, 0]
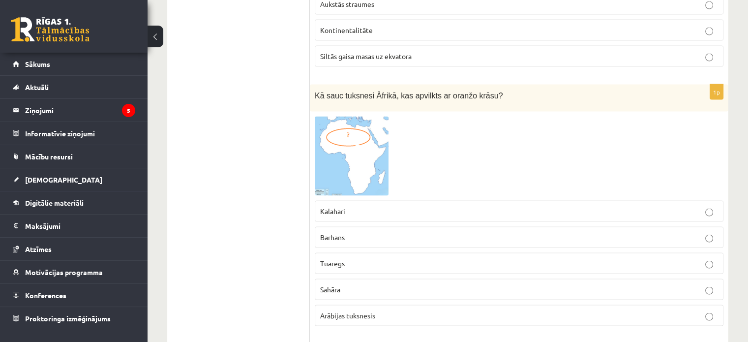
click at [358, 119] on img at bounding box center [352, 156] width 74 height 79
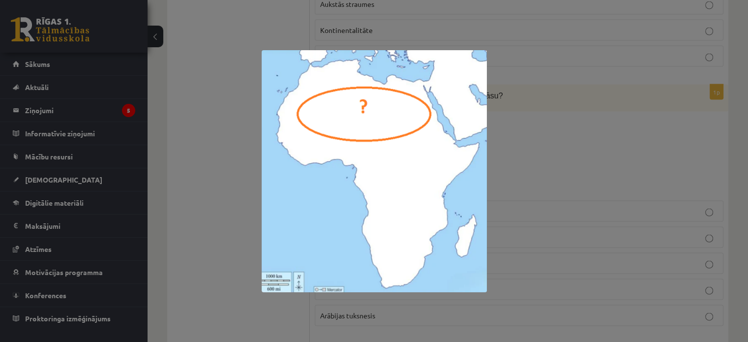
click at [673, 101] on div at bounding box center [374, 171] width 748 height 342
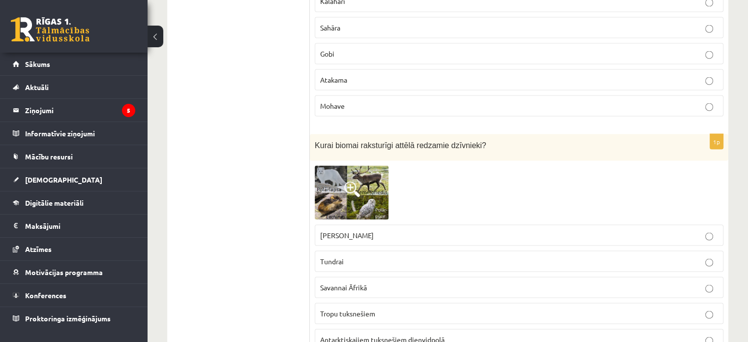
scroll to position [1848, 0]
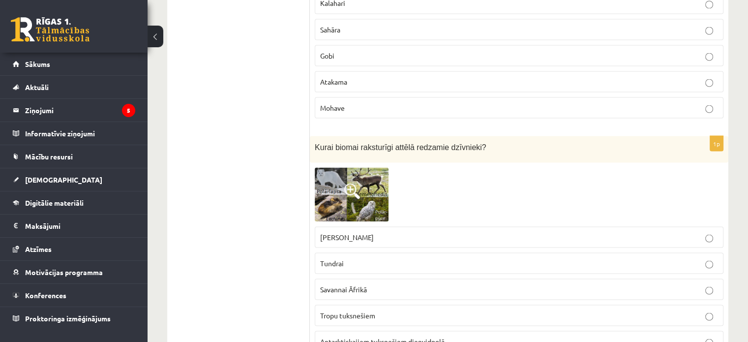
click at [347, 184] on span at bounding box center [352, 191] width 16 height 16
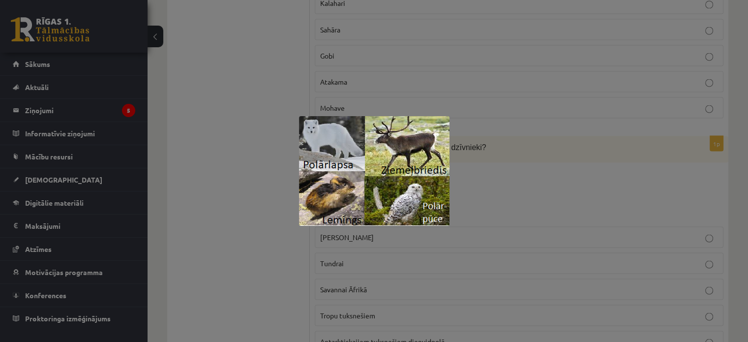
click at [471, 183] on div at bounding box center [374, 171] width 748 height 342
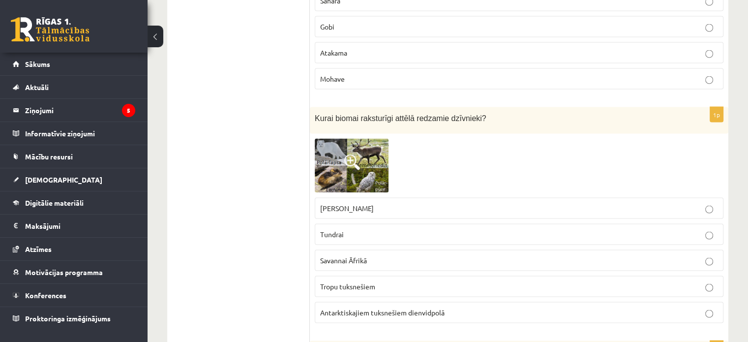
scroll to position [1898, 0]
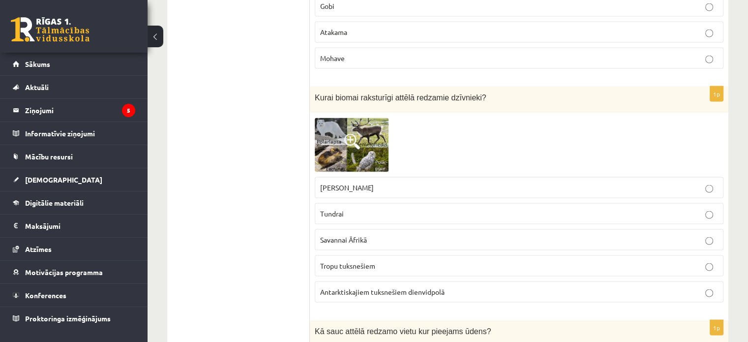
click at [362, 208] on p "Tundrai" at bounding box center [519, 213] width 398 height 10
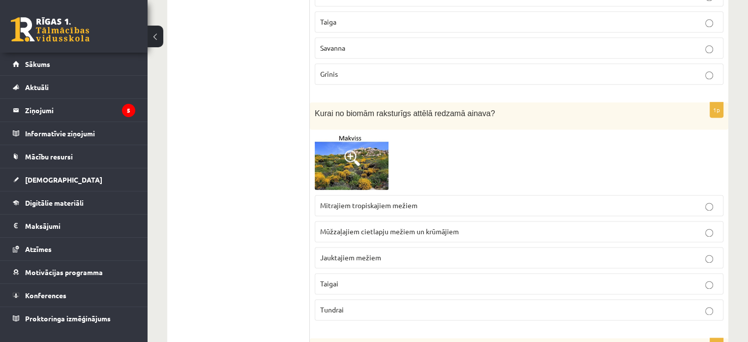
scroll to position [1308, 0]
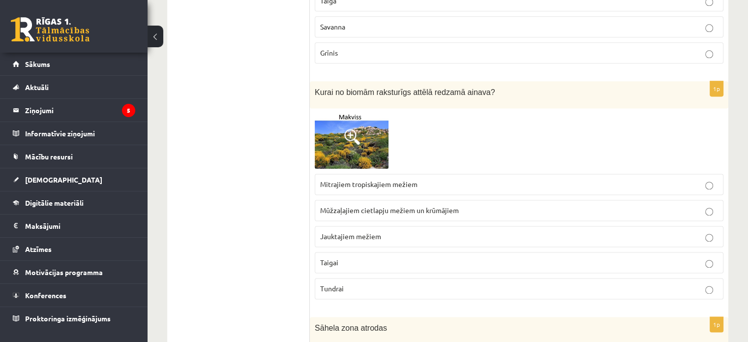
click at [352, 134] on span at bounding box center [352, 137] width 16 height 16
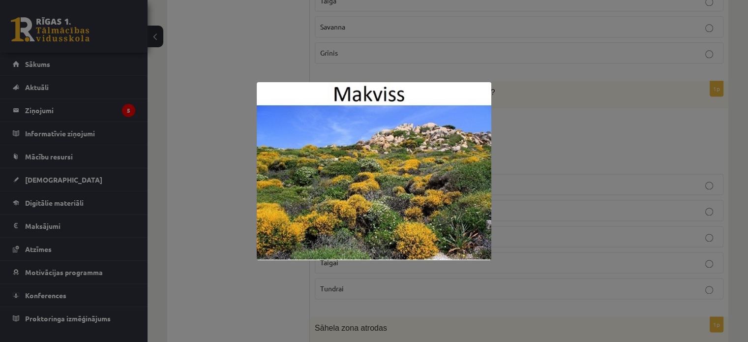
click at [513, 185] on div at bounding box center [374, 171] width 748 height 342
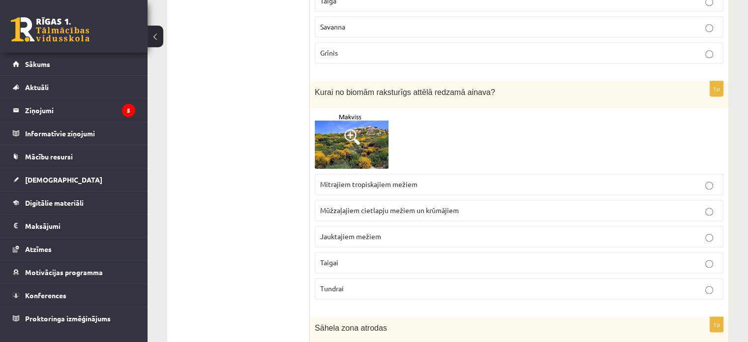
click at [381, 257] on p "Taigai" at bounding box center [519, 262] width 398 height 10
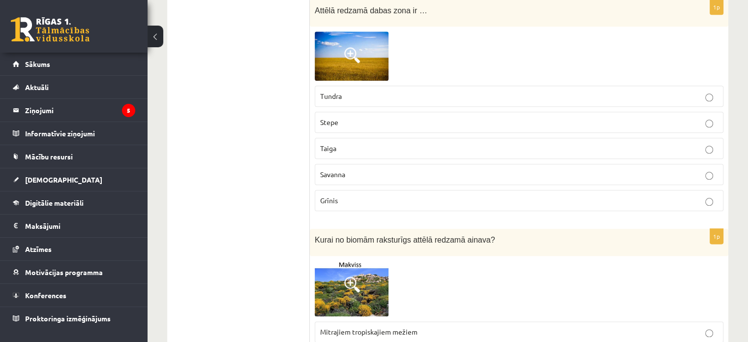
scroll to position [1062, 0]
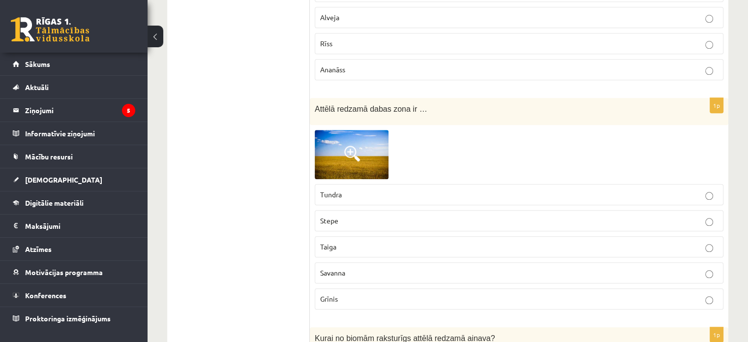
click at [356, 150] on span at bounding box center [352, 154] width 16 height 16
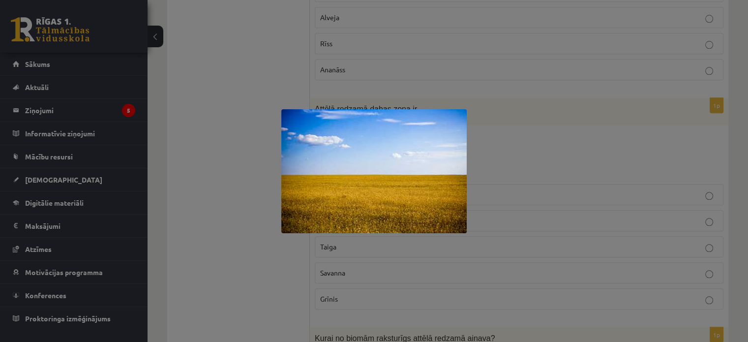
click at [525, 175] on div at bounding box center [374, 171] width 748 height 342
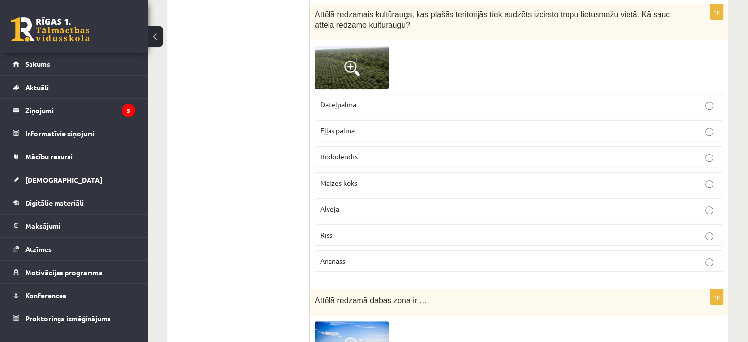
scroll to position [816, 0]
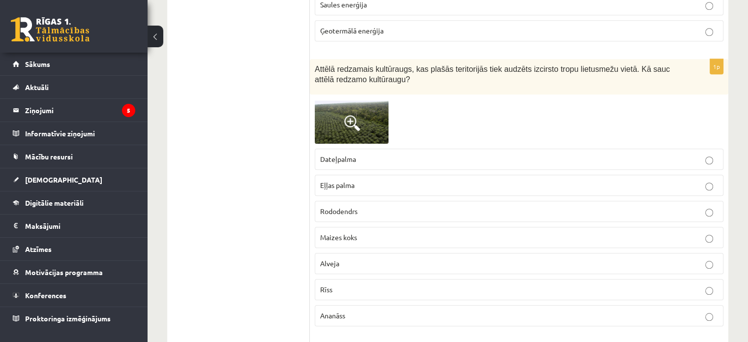
click at [369, 117] on img at bounding box center [352, 121] width 74 height 44
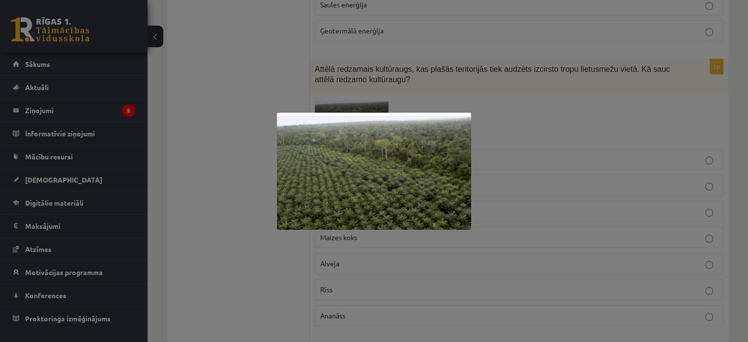
click at [515, 99] on div at bounding box center [374, 171] width 748 height 342
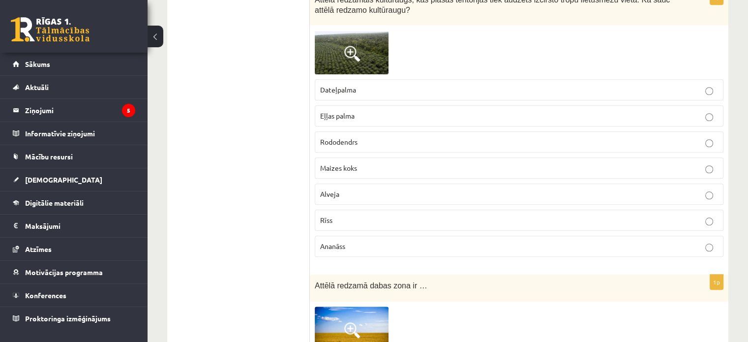
scroll to position [836, 0]
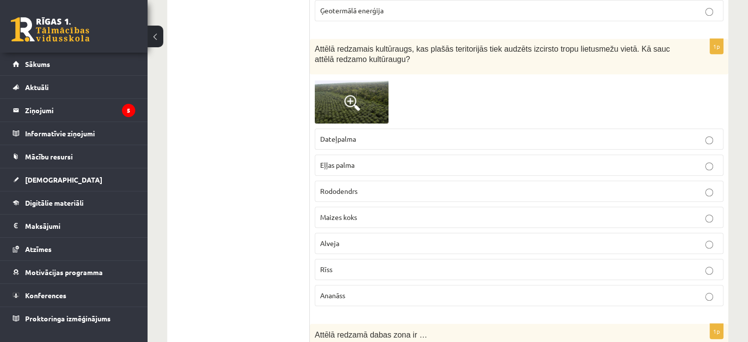
click at [361, 105] on img at bounding box center [352, 101] width 74 height 44
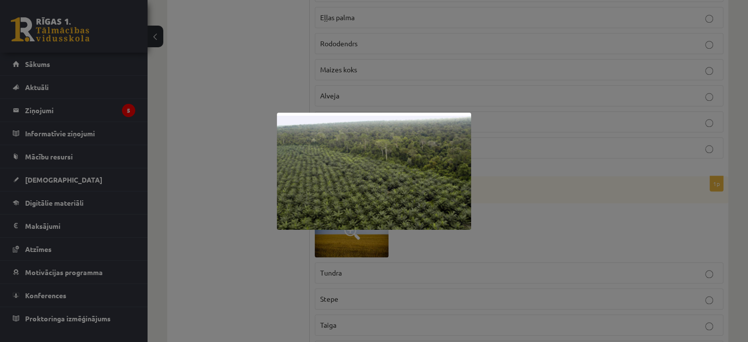
click at [561, 127] on div at bounding box center [374, 171] width 748 height 342
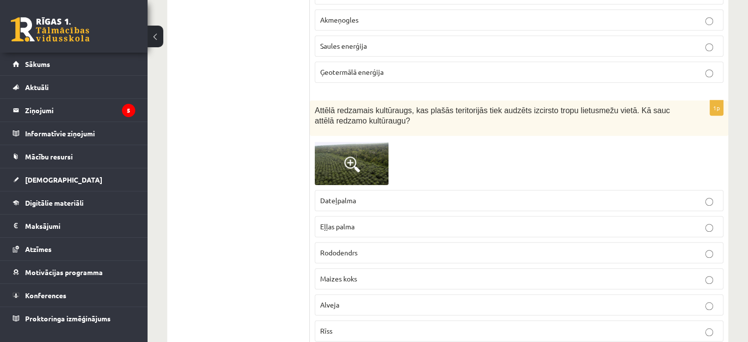
scroll to position [934, 0]
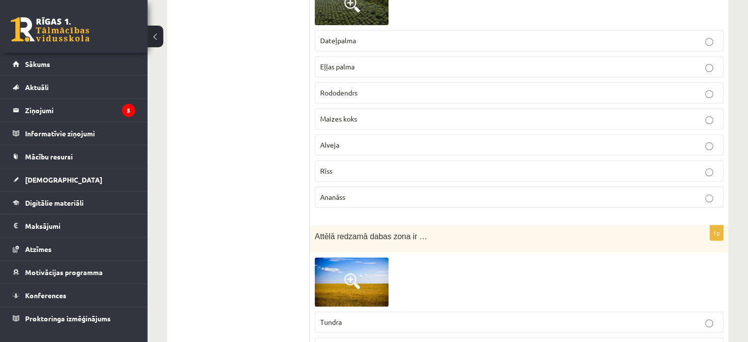
click at [404, 67] on p "Eļļas palma" at bounding box center [519, 66] width 398 height 10
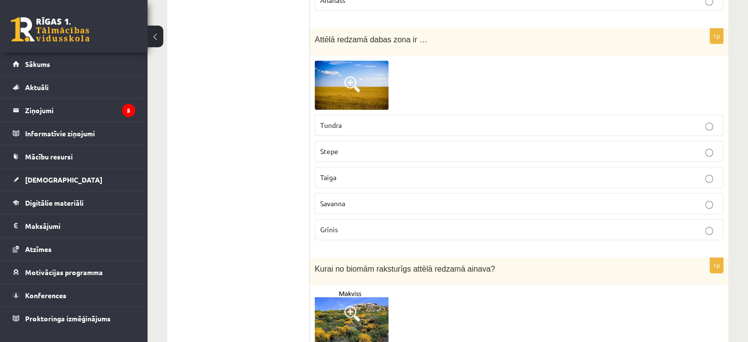
scroll to position [1082, 0]
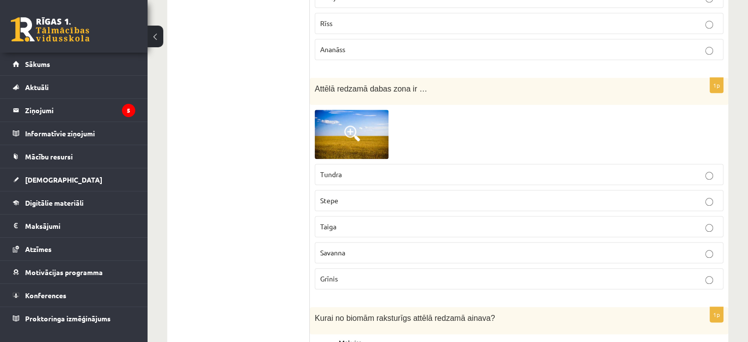
click at [329, 144] on img at bounding box center [352, 134] width 74 height 49
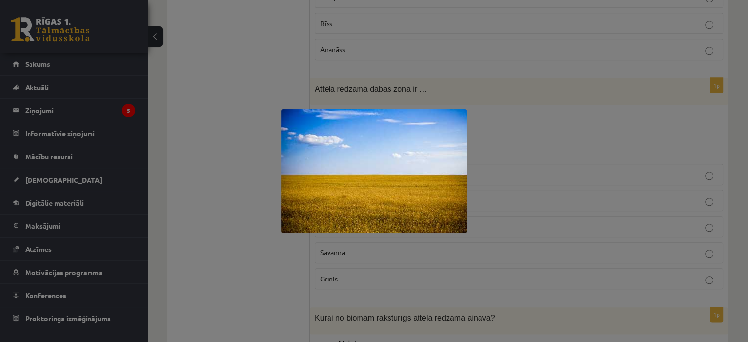
click at [521, 128] on div at bounding box center [374, 171] width 748 height 342
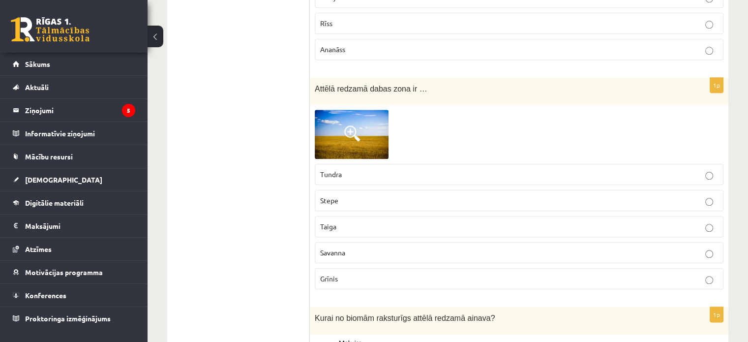
click at [354, 199] on p "Stepe" at bounding box center [519, 200] width 398 height 10
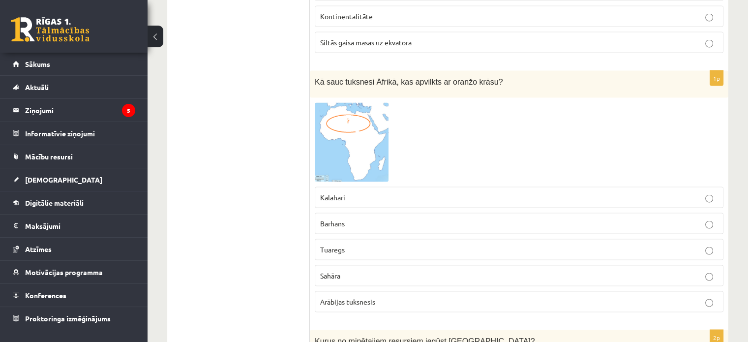
scroll to position [5655, 0]
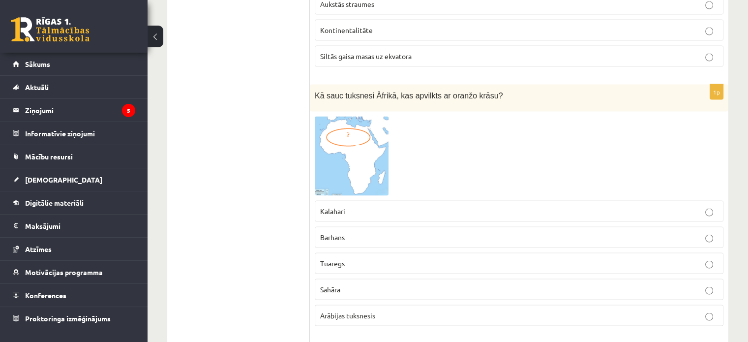
click at [375, 139] on img at bounding box center [352, 156] width 74 height 79
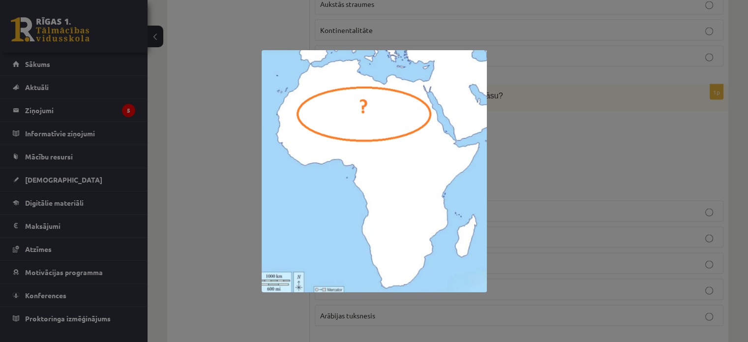
drag, startPoint x: 624, startPoint y: 167, endPoint x: 611, endPoint y: 161, distance: 14.5
click at [616, 161] on div at bounding box center [374, 171] width 748 height 342
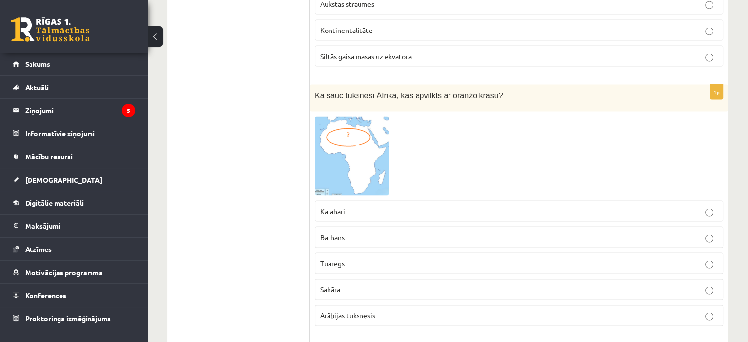
click at [334, 285] on span "Sahāra" at bounding box center [330, 289] width 20 height 9
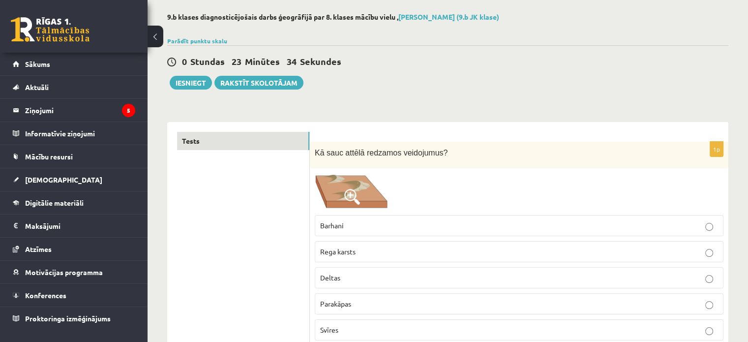
scroll to position [49, 0]
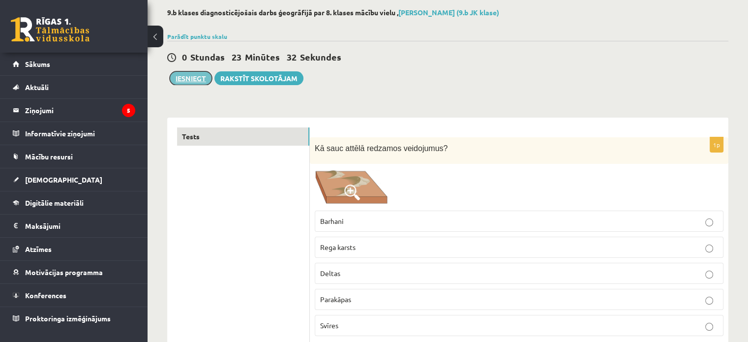
click at [193, 75] on button "Iesniegt" at bounding box center [191, 78] width 42 height 14
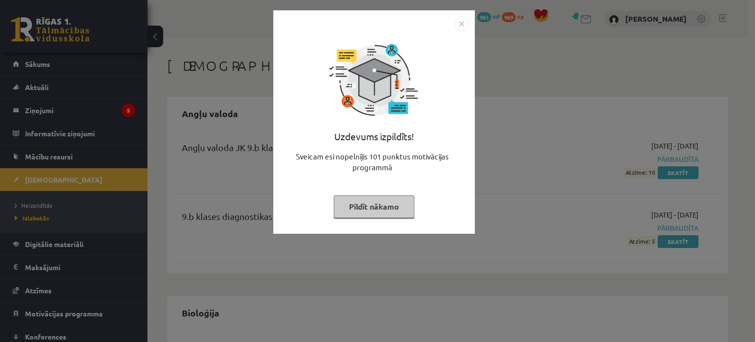
click at [395, 215] on button "Pildīt nākamo" at bounding box center [374, 206] width 81 height 23
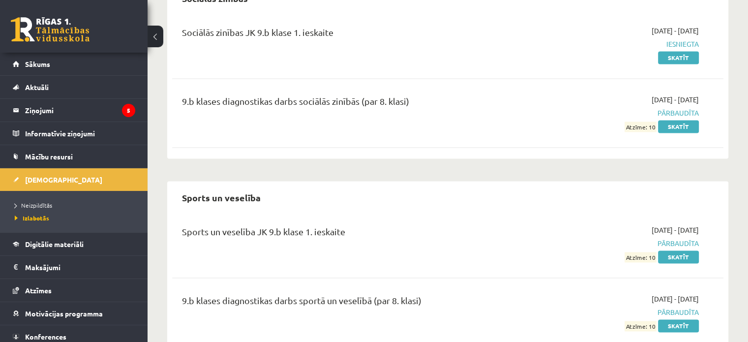
scroll to position [1482, 0]
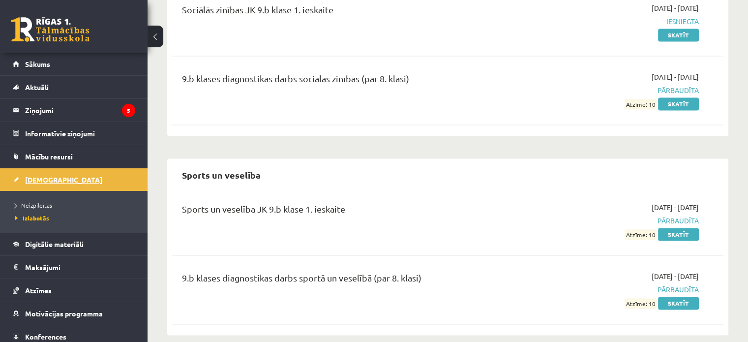
click at [41, 182] on span "[DEMOGRAPHIC_DATA]" at bounding box center [63, 179] width 77 height 9
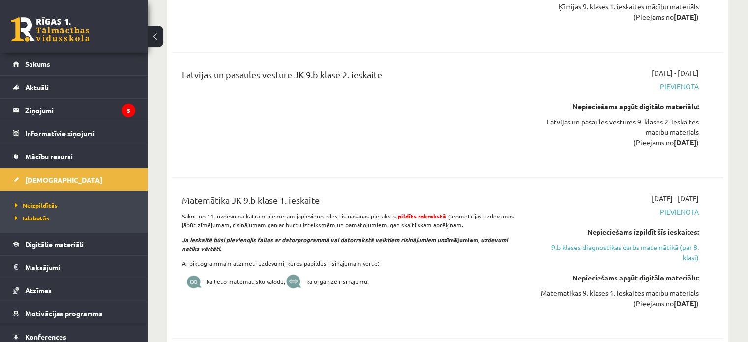
scroll to position [1531, 0]
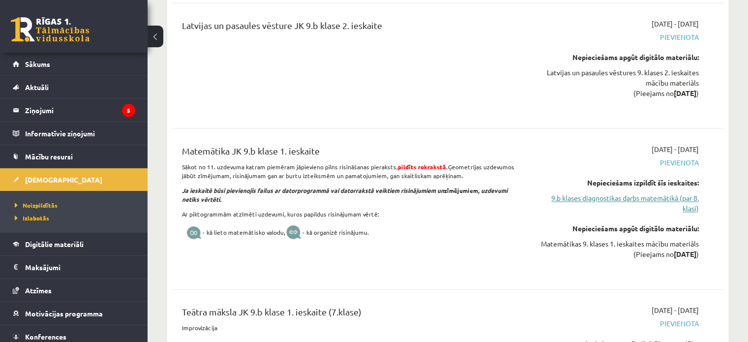
click at [662, 205] on link "9.b klases diagnostikas darbs matemātikā (par 8. klasi)" at bounding box center [617, 203] width 162 height 21
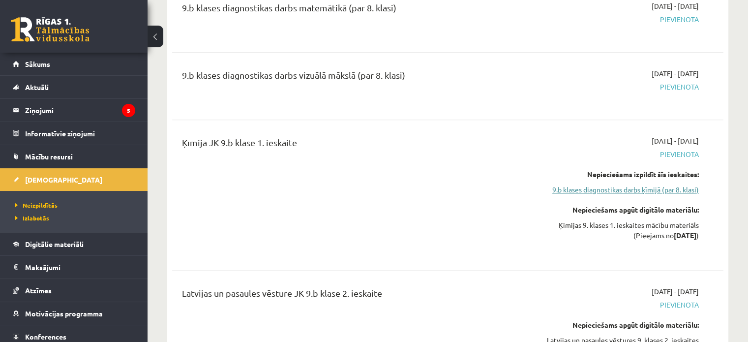
click at [659, 195] on link "9.b klases diagnostikas darbs ķīmijā (par 8. klasi)" at bounding box center [617, 189] width 162 height 10
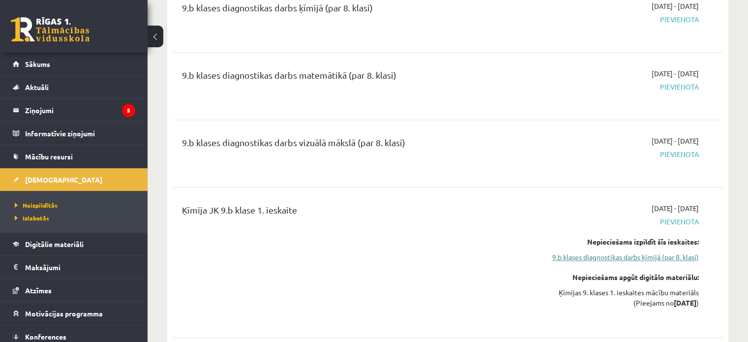
click at [612, 262] on link "9.b klases diagnostikas darbs ķīmijā (par 8. klasi)" at bounding box center [617, 257] width 162 height 10
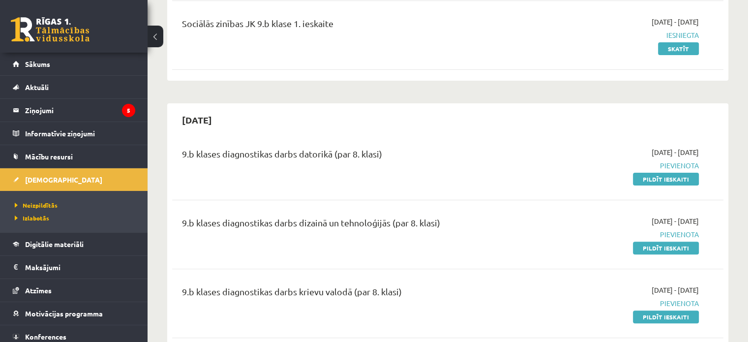
scroll to position [360, 0]
